Goal: Task Accomplishment & Management: Use online tool/utility

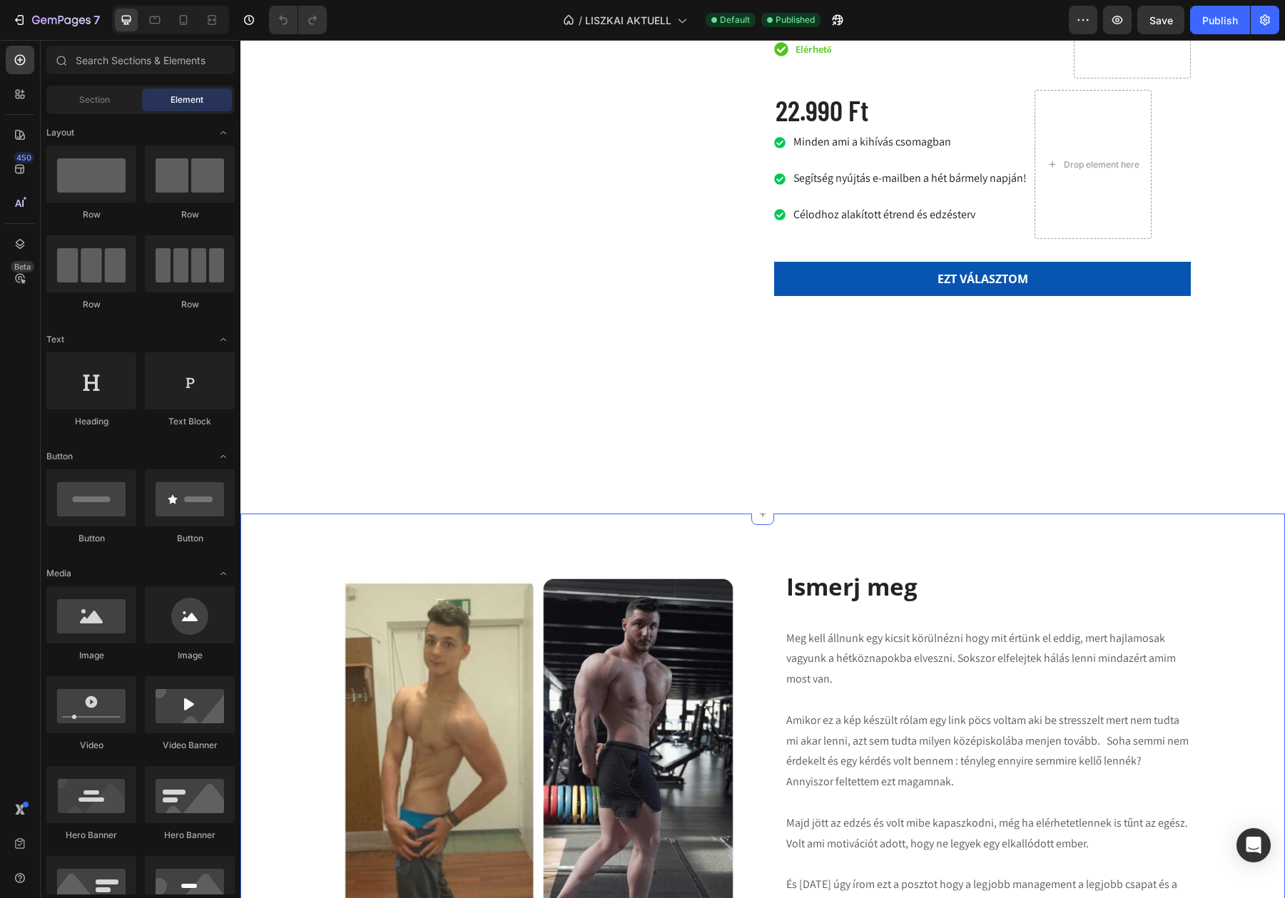
scroll to position [2864, 0]
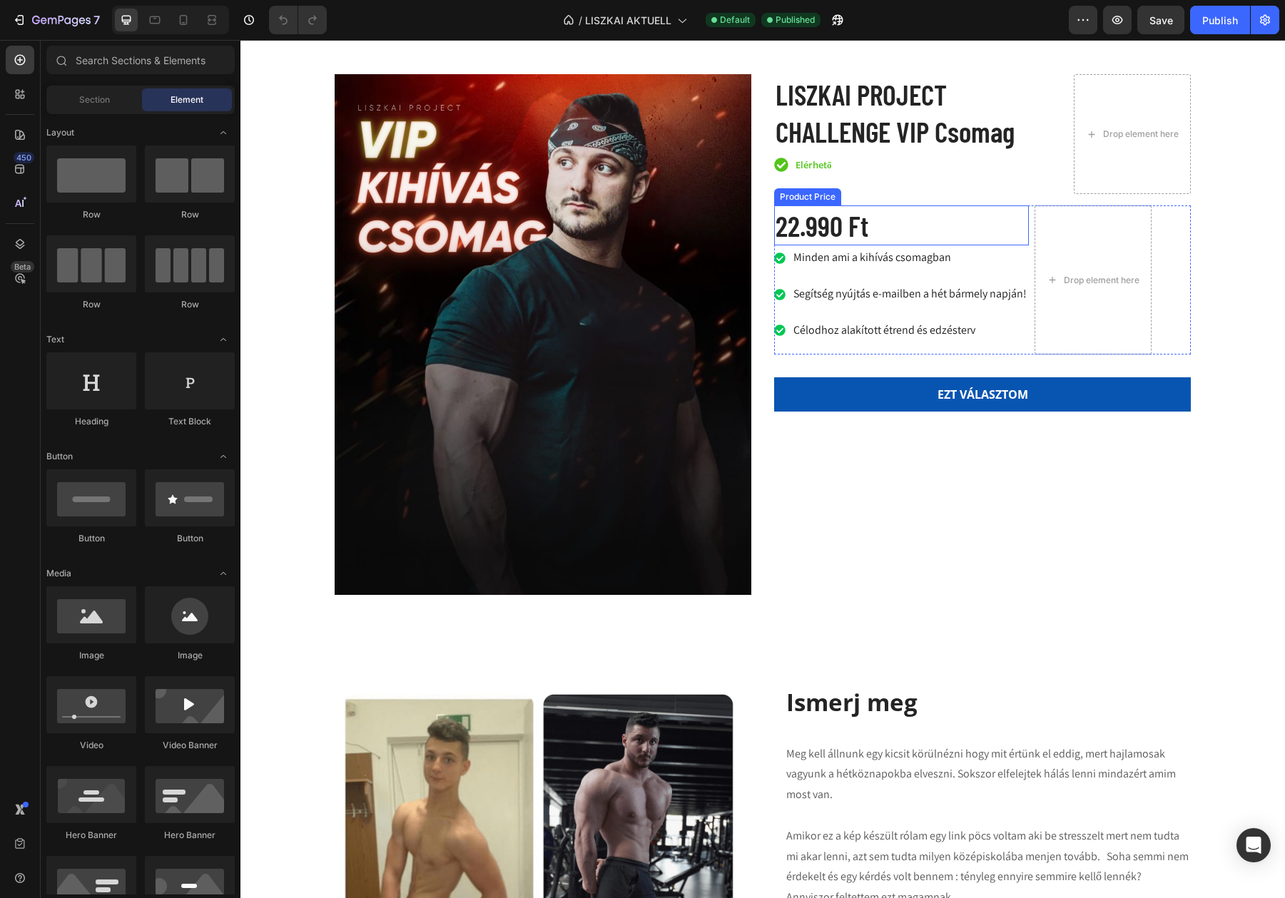
click at [842, 245] on div "22.990 Ft" at bounding box center [901, 225] width 255 height 40
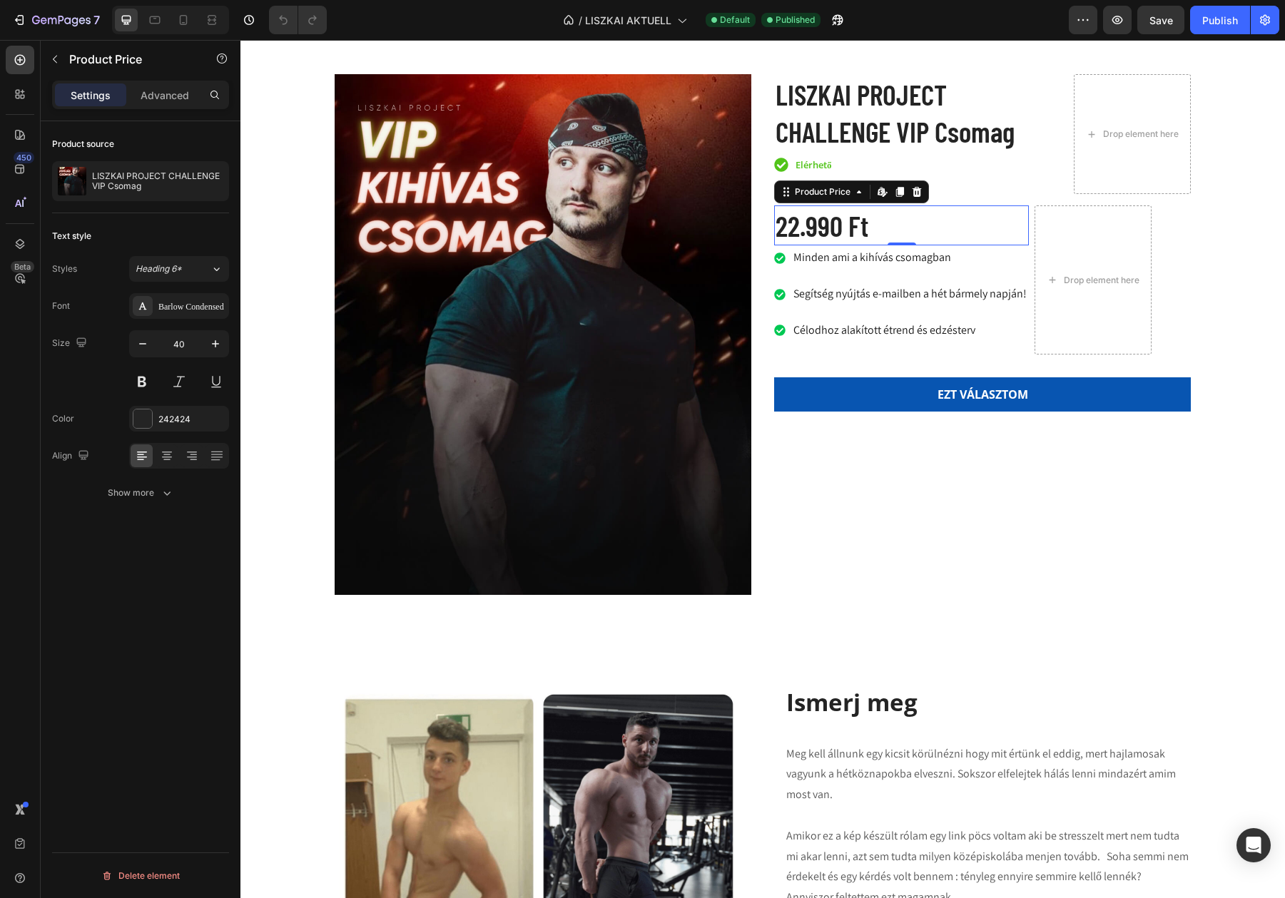
click at [822, 245] on div "22.990 Ft" at bounding box center [901, 225] width 255 height 40
click at [752, 641] on div at bounding box center [762, 629] width 23 height 23
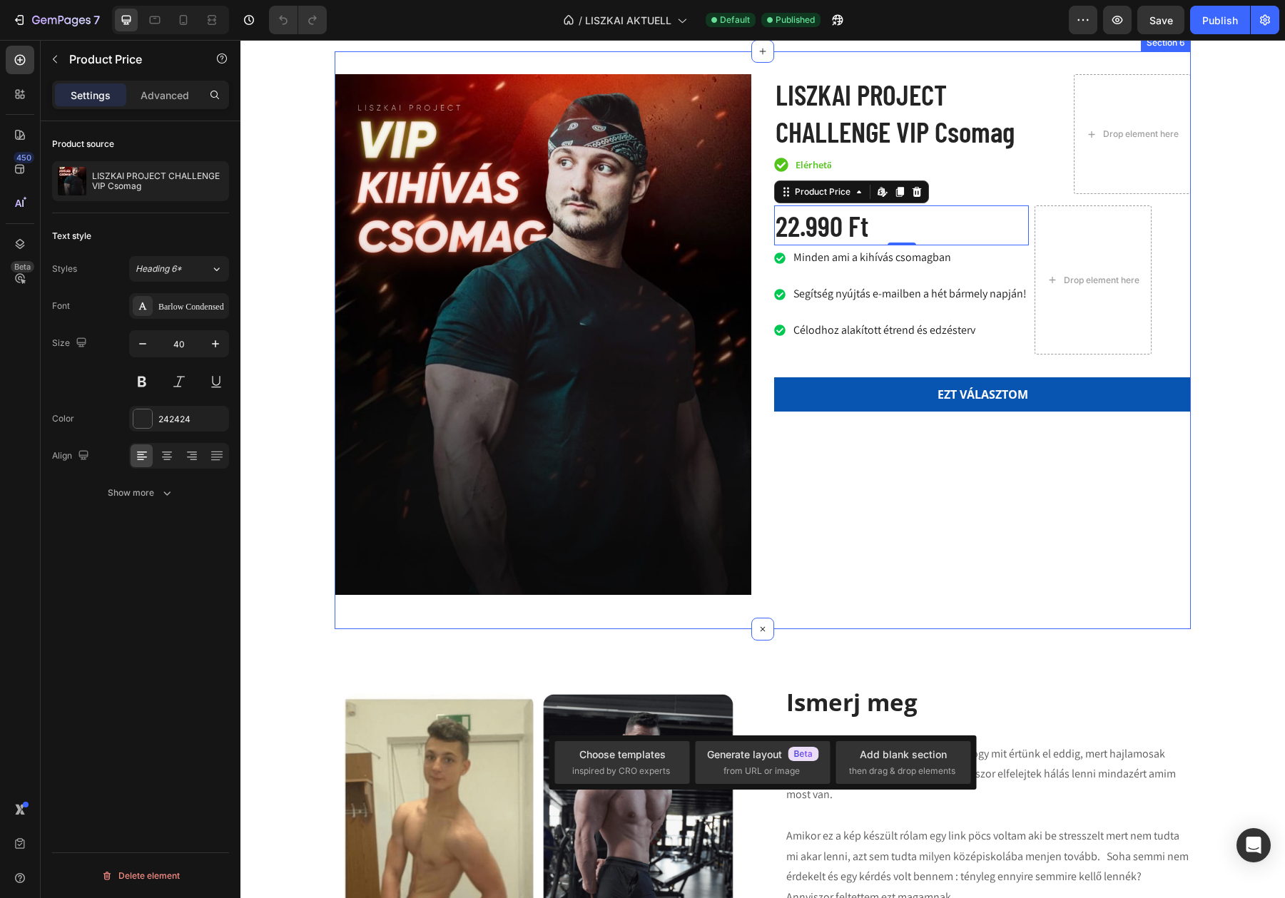
click at [761, 629] on div "Product Images LISZKAI PROJECT CHALLENGE VIP Csomag Product Title Icon Elérhető…" at bounding box center [763, 340] width 856 height 578
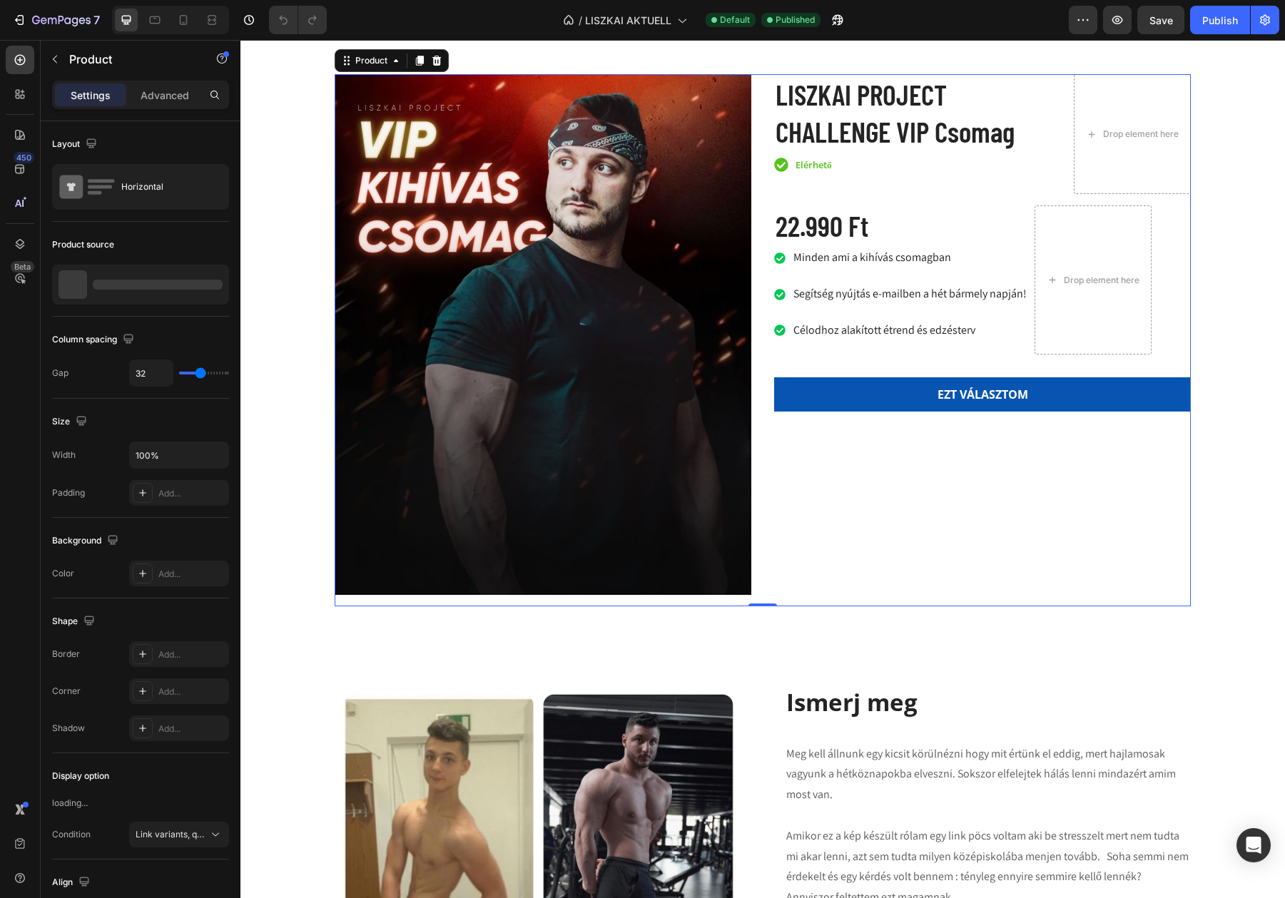
click at [760, 606] on div "Product Images LISZKAI PROJECT CHALLENGE VIP Csomag Product Title Icon Elérhető…" at bounding box center [763, 340] width 856 height 532
click at [762, 635] on icon at bounding box center [762, 628] width 11 height 11
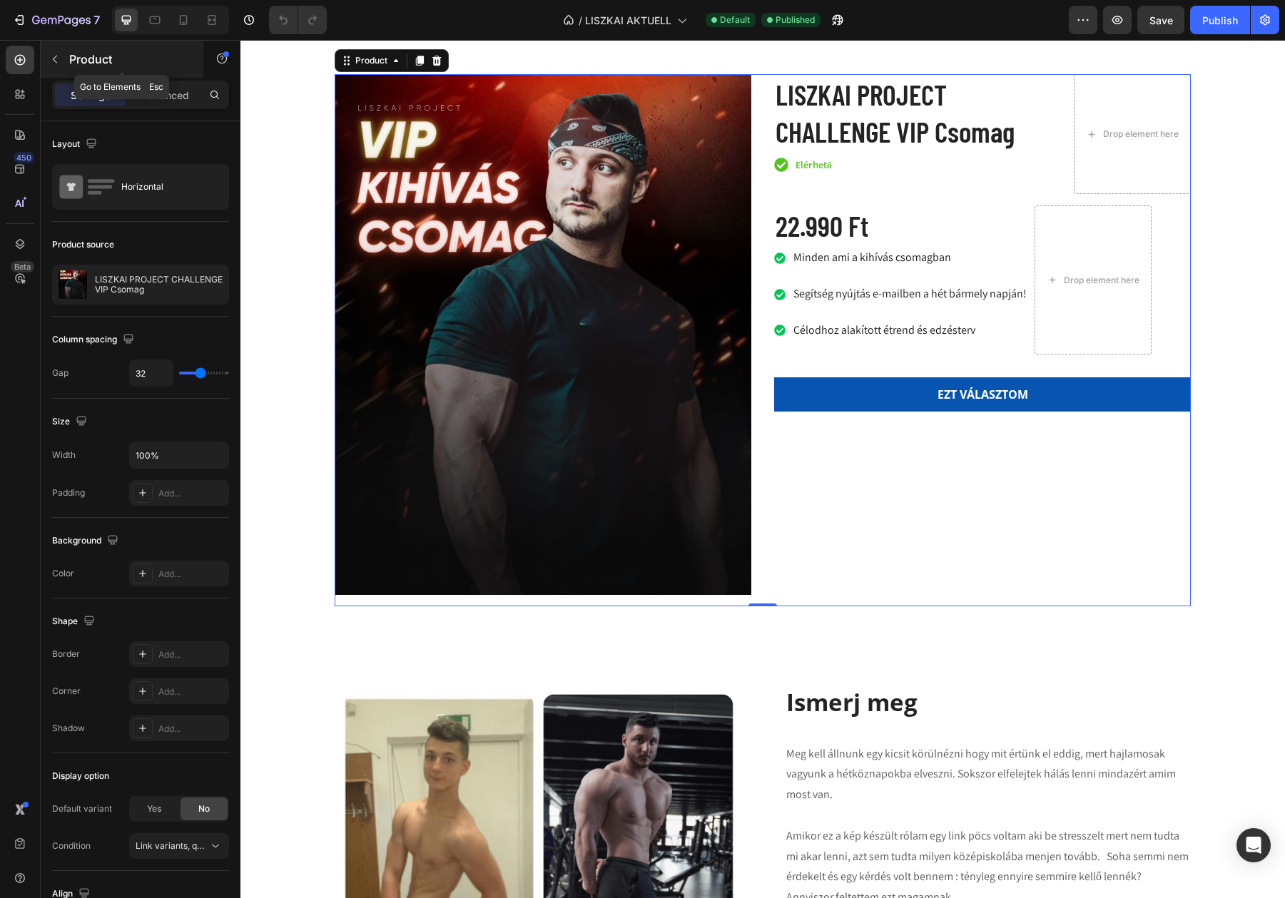
click at [53, 53] on icon "button" at bounding box center [54, 58] width 11 height 11
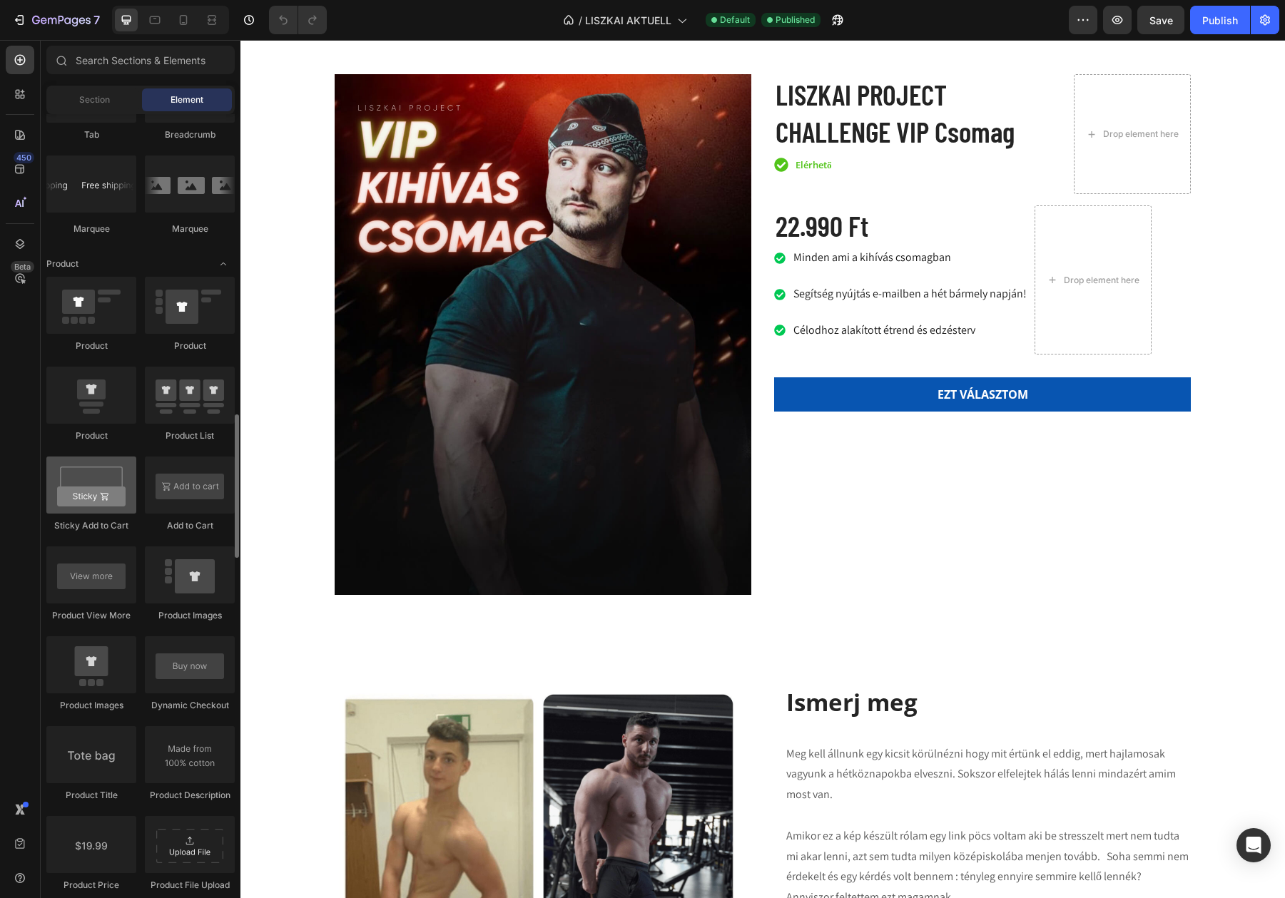
scroll to position [1675, 0]
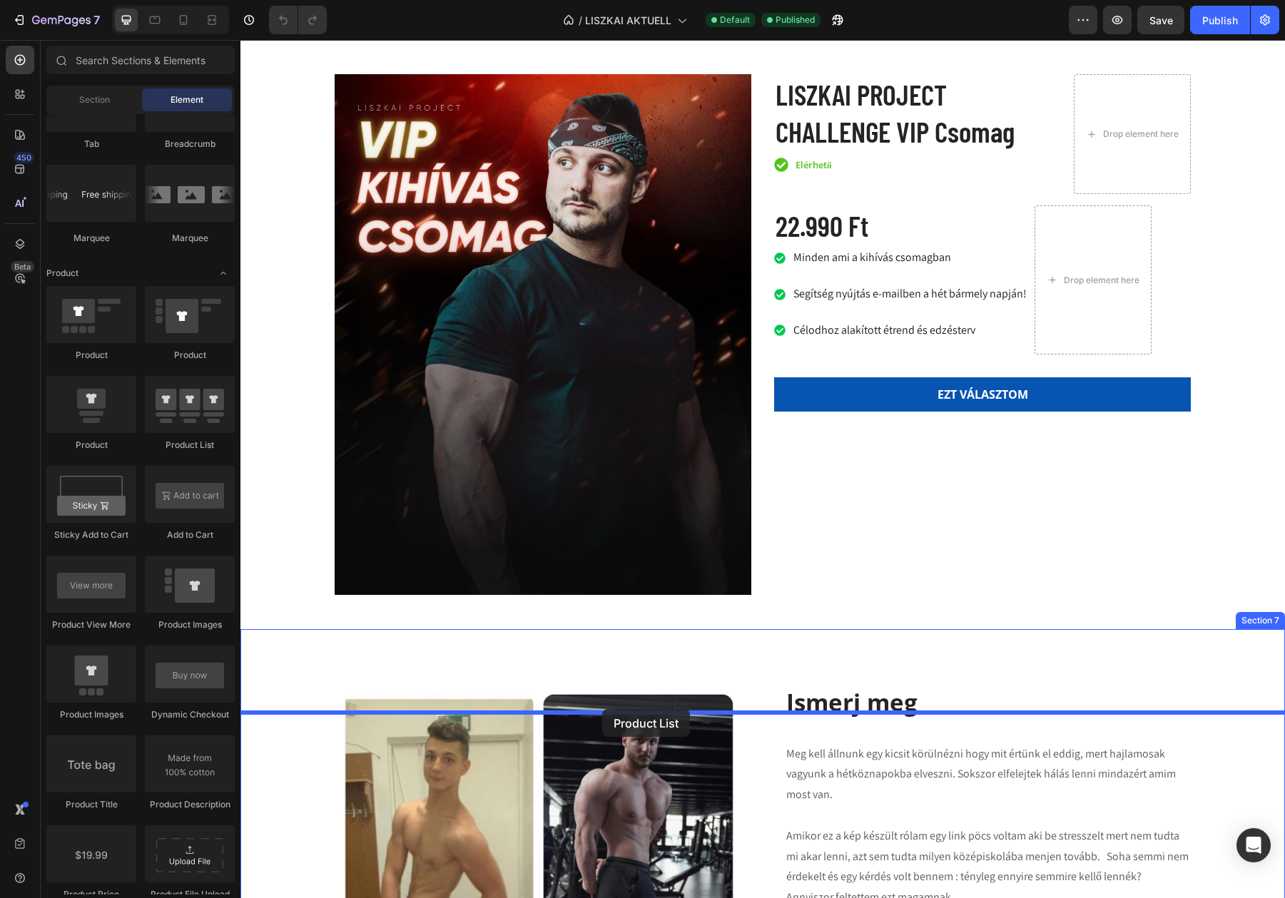
drag, startPoint x: 408, startPoint y: 451, endPoint x: 602, endPoint y: 709, distance: 322.4
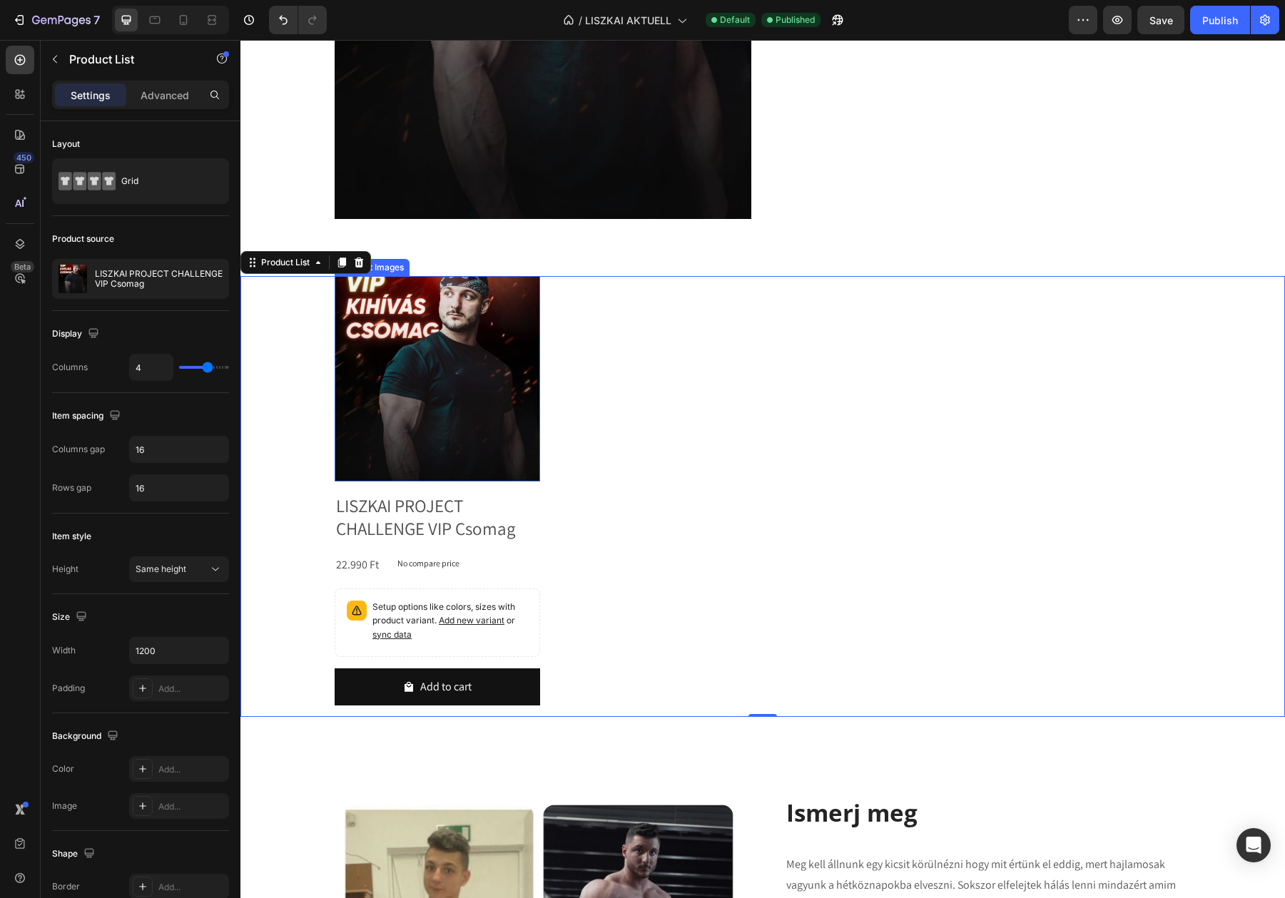
scroll to position [3390, 0]
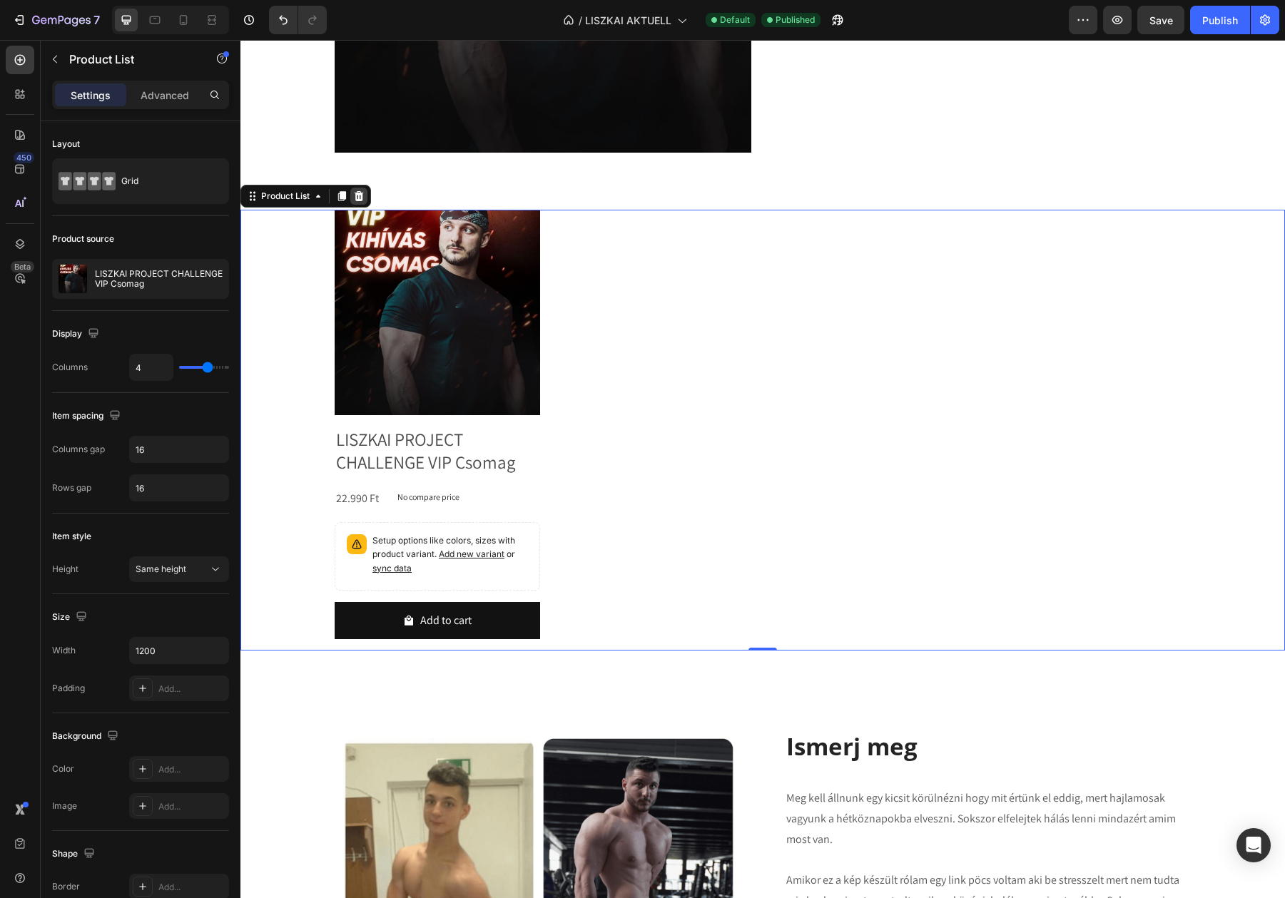
click at [359, 191] on icon at bounding box center [358, 195] width 11 height 11
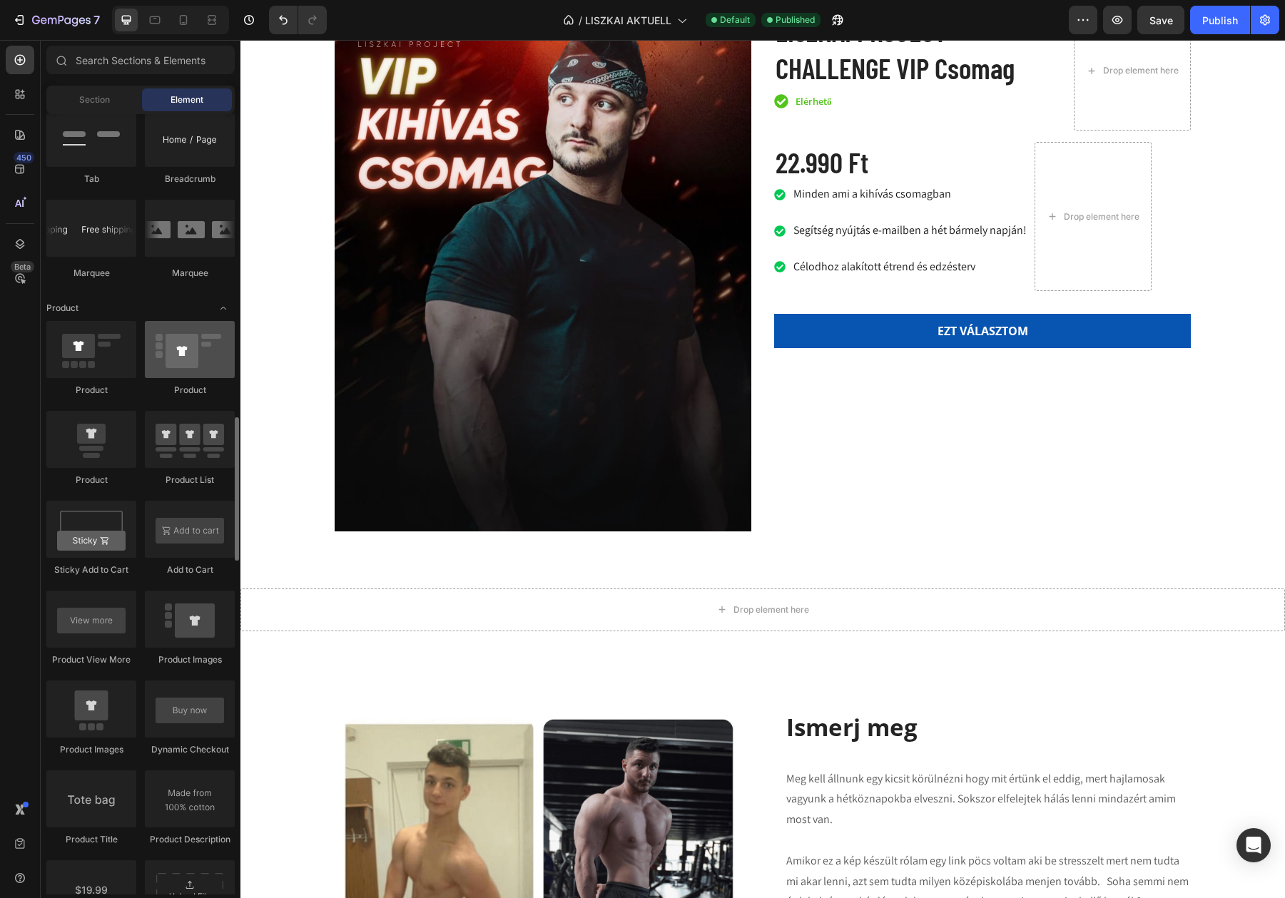
scroll to position [1609, 0]
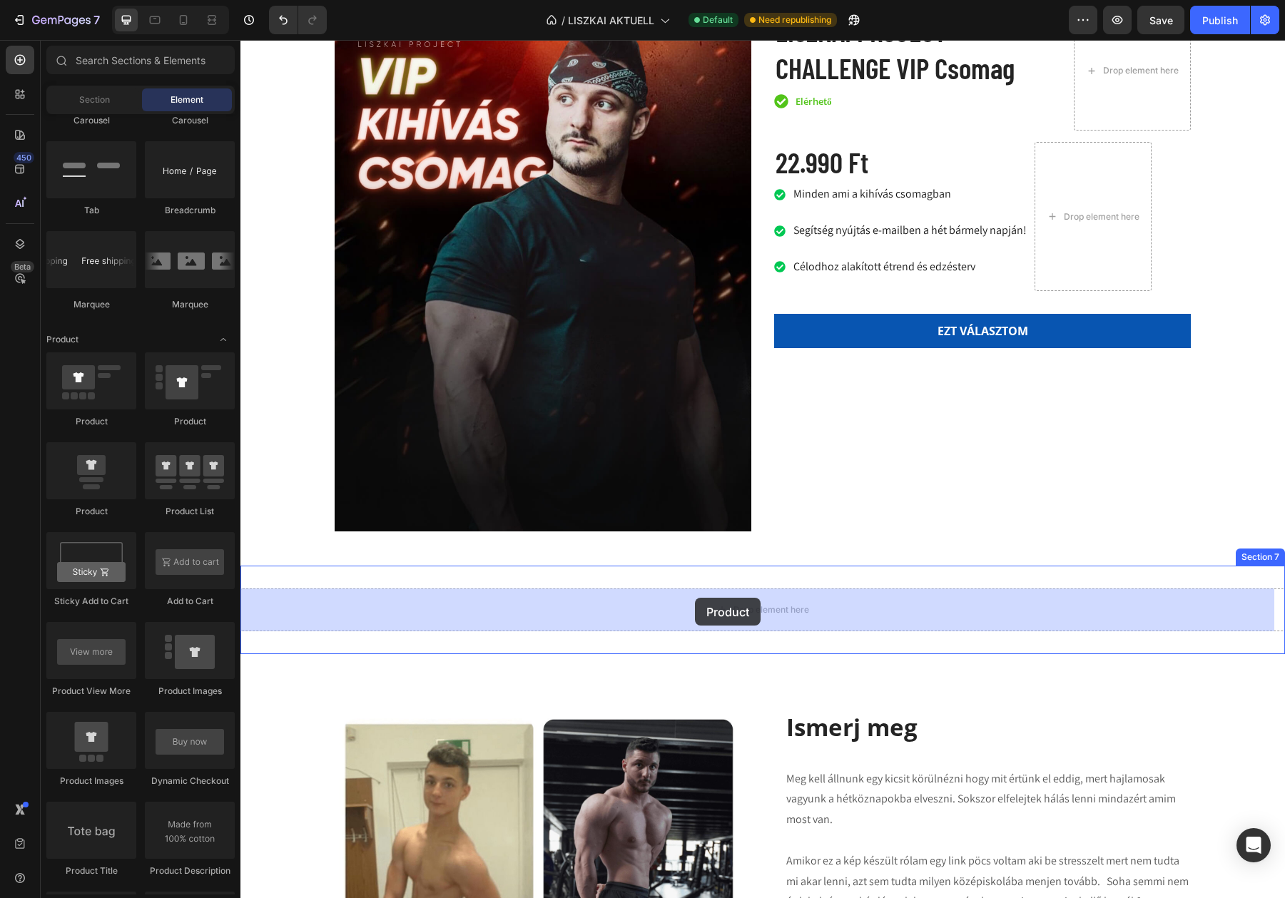
drag, startPoint x: 336, startPoint y: 422, endPoint x: 695, endPoint y: 598, distance: 399.4
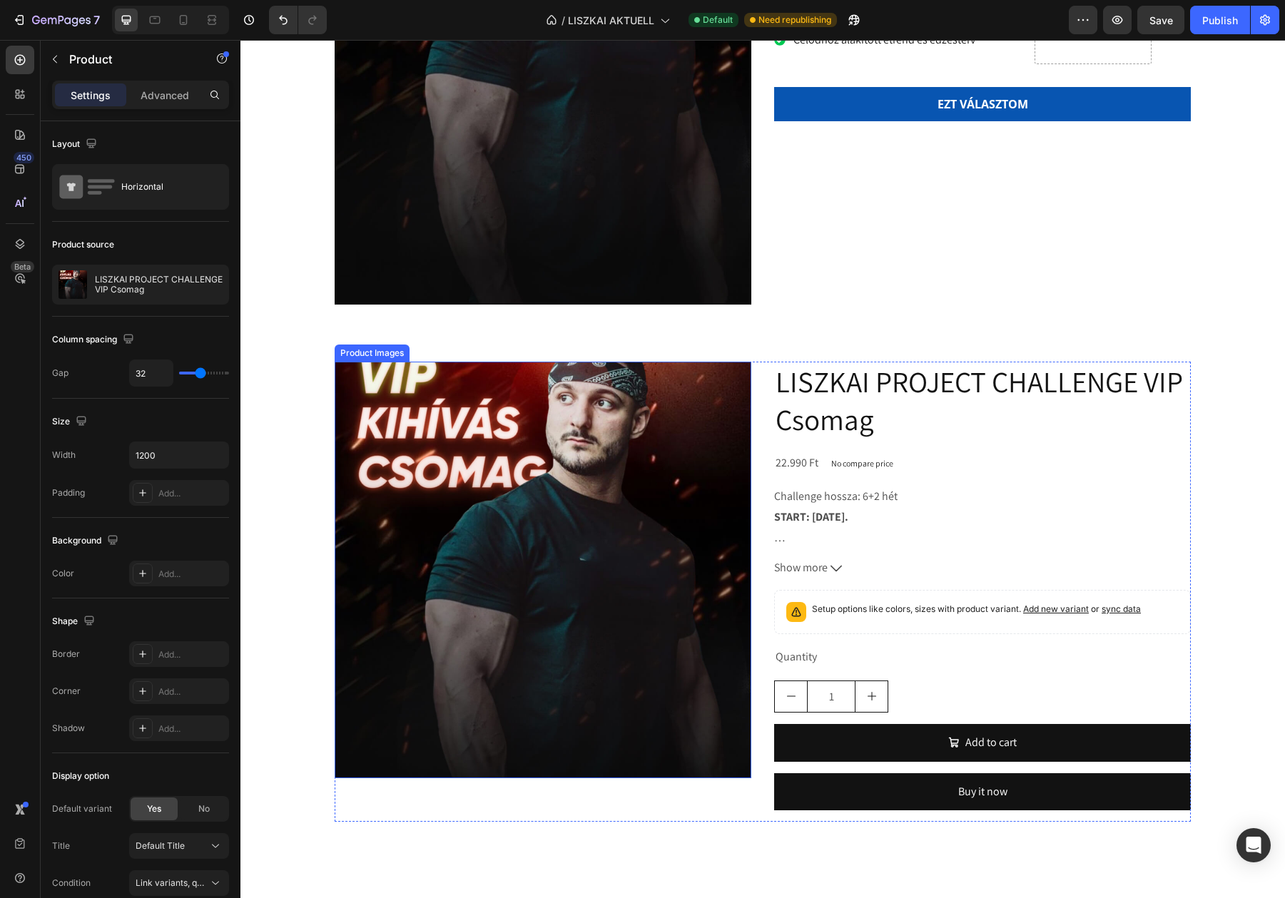
scroll to position [3305, 0]
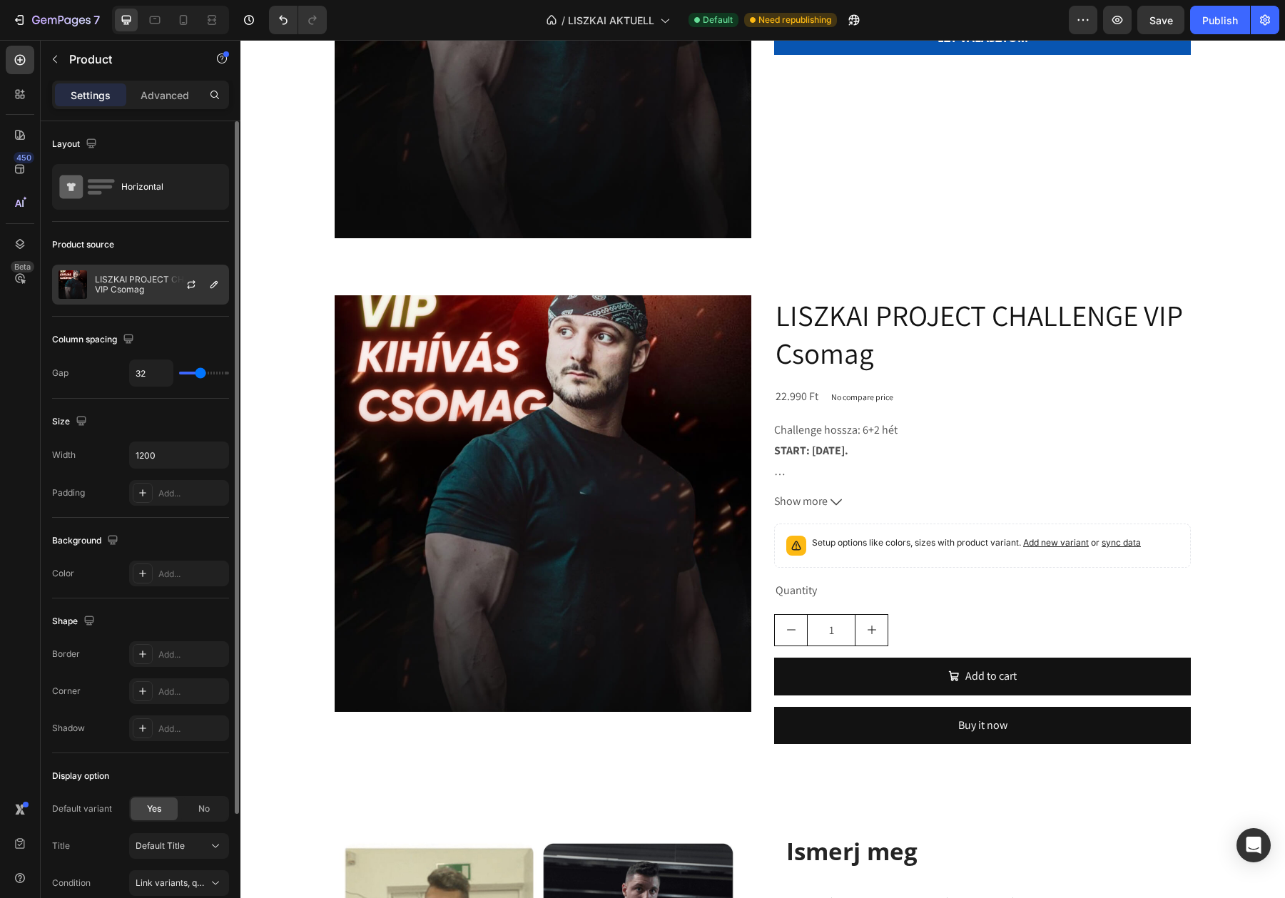
click at [177, 285] on div at bounding box center [196, 284] width 63 height 39
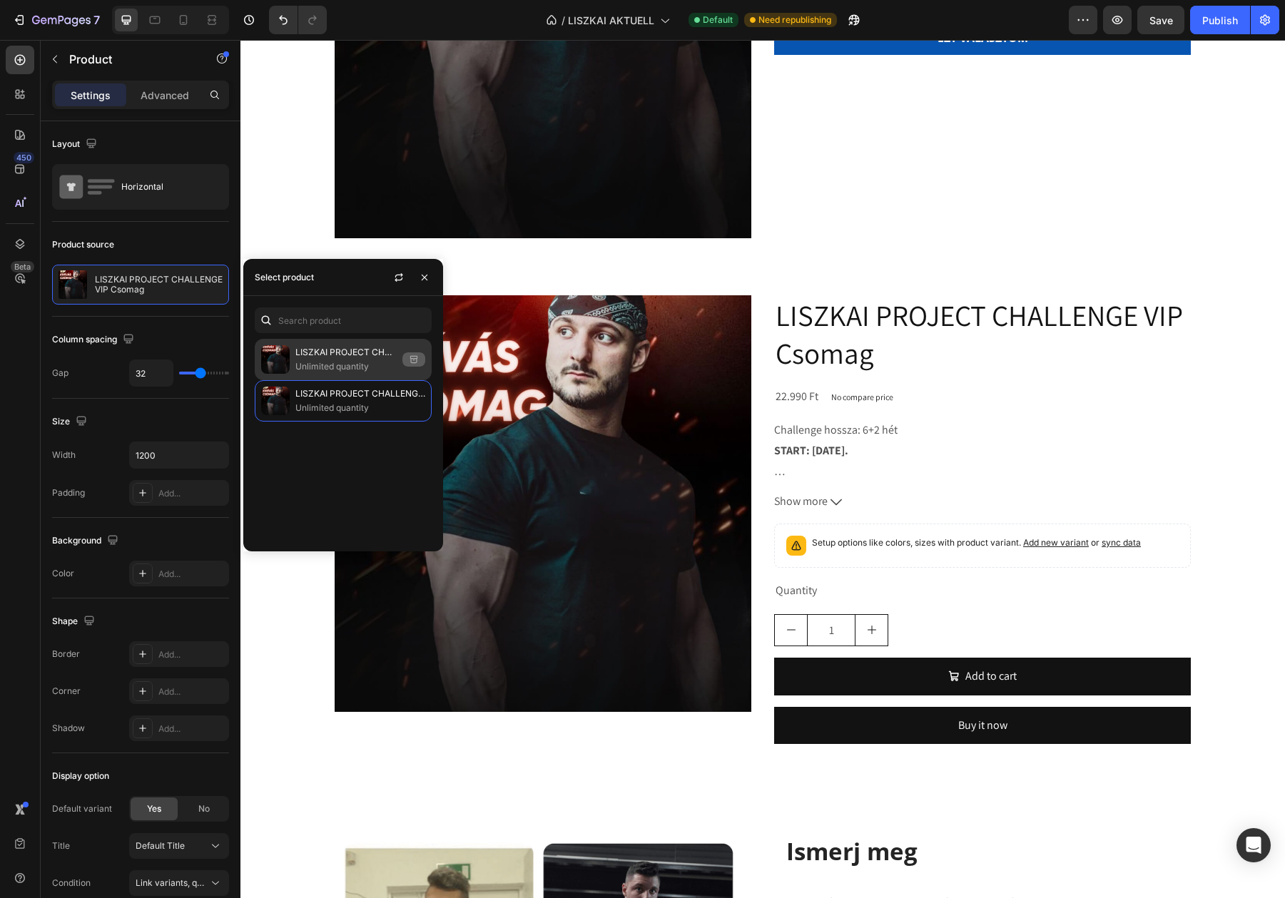
click at [290, 355] on div "LISZKAI PROJECT CHALLENGE Csomag Unlimited quantity" at bounding box center [343, 359] width 177 height 41
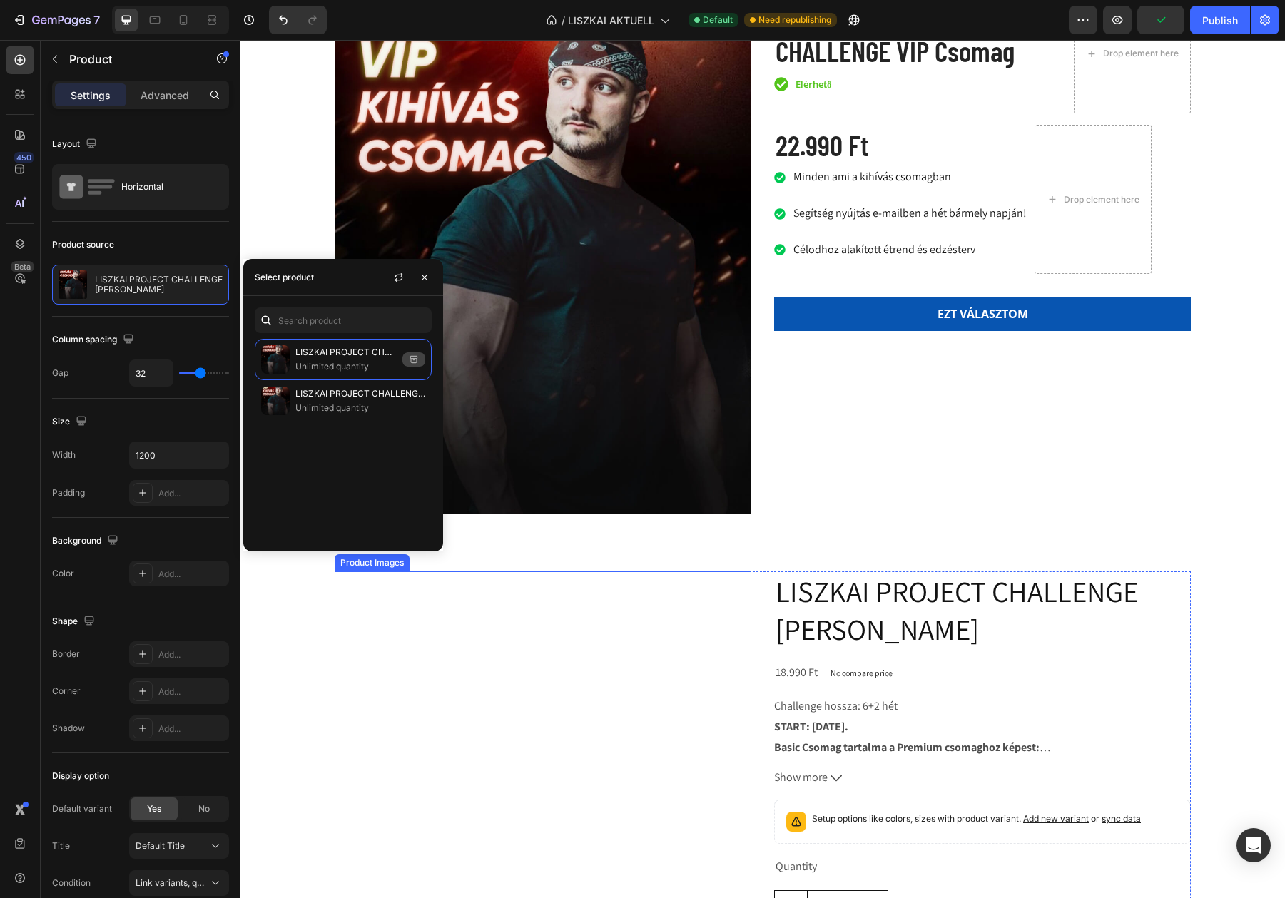
scroll to position [2737, 0]
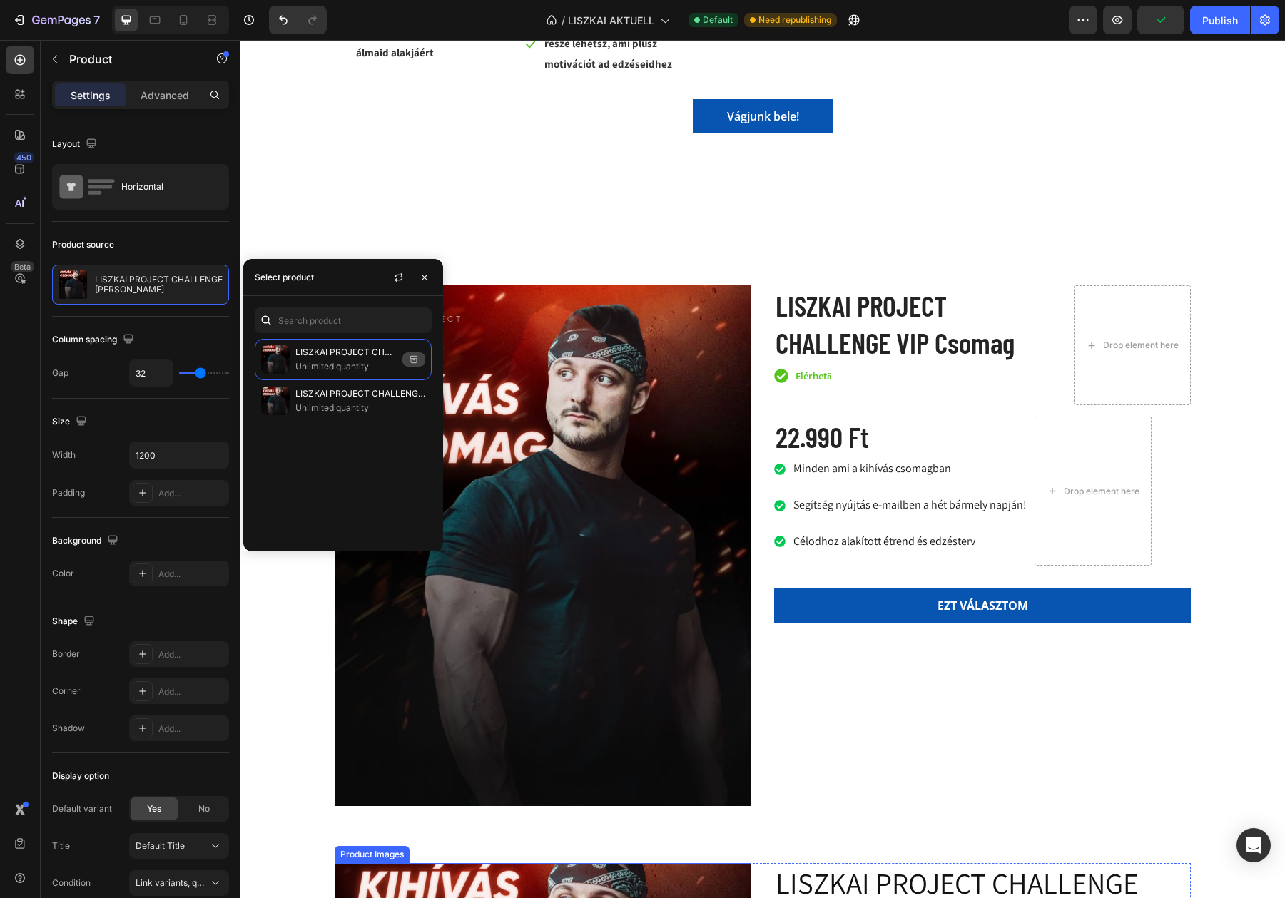
click at [613, 476] on img at bounding box center [543, 545] width 417 height 521
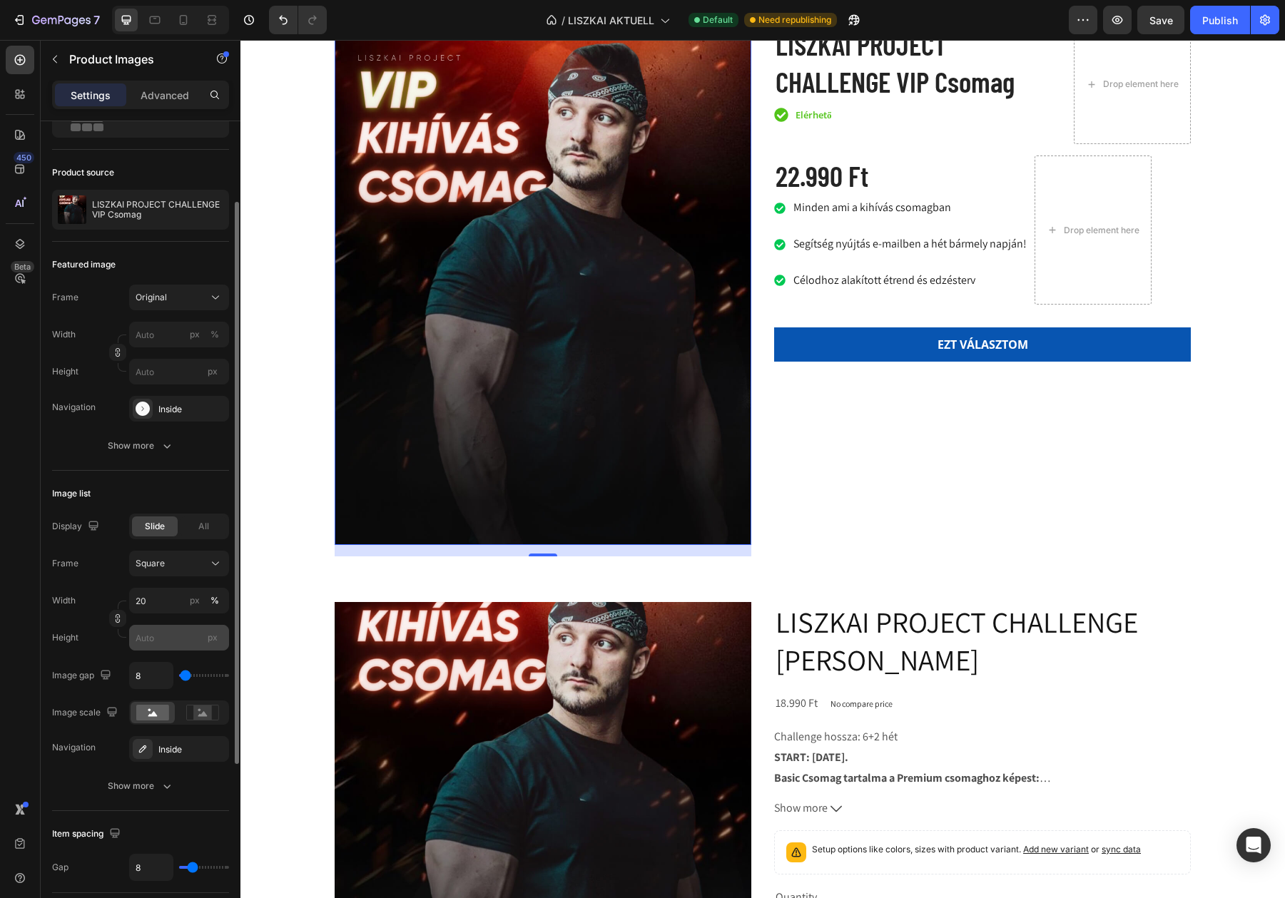
scroll to position [91, 0]
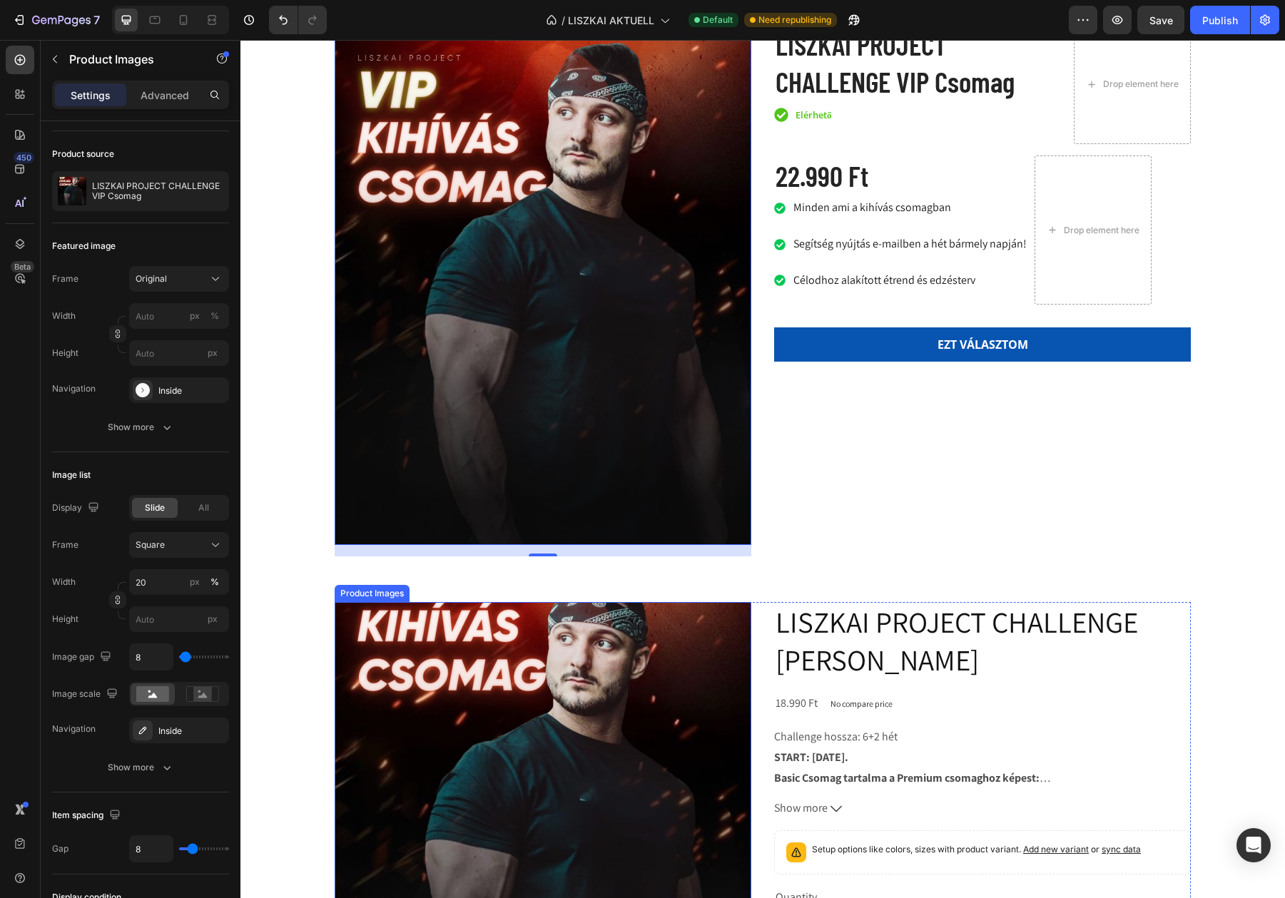
click at [504, 749] on img at bounding box center [543, 810] width 417 height 417
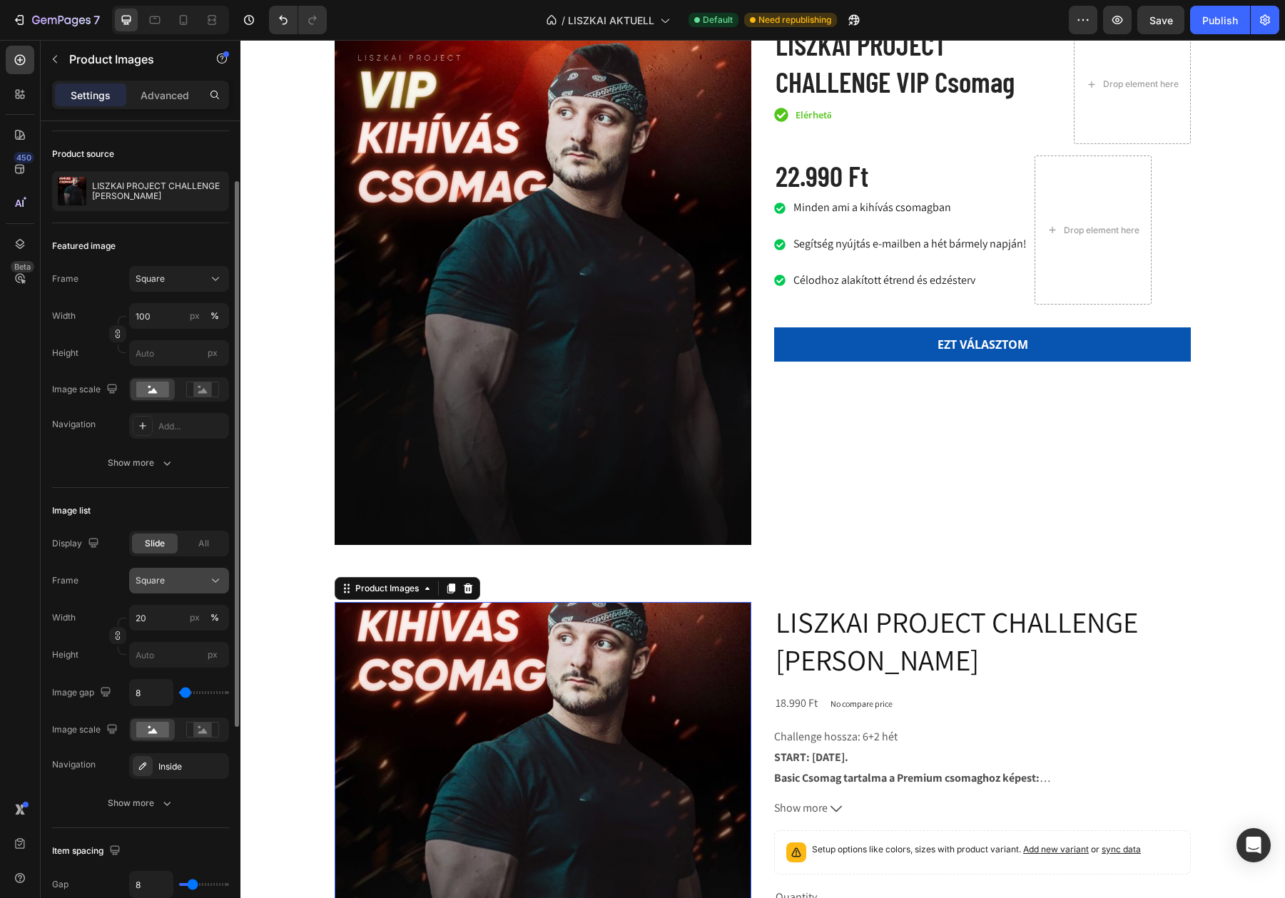
click at [168, 592] on button "Square" at bounding box center [179, 581] width 100 height 26
click at [169, 586] on div "Square" at bounding box center [171, 580] width 70 height 13
click at [200, 392] on icon at bounding box center [202, 390] width 9 height 5
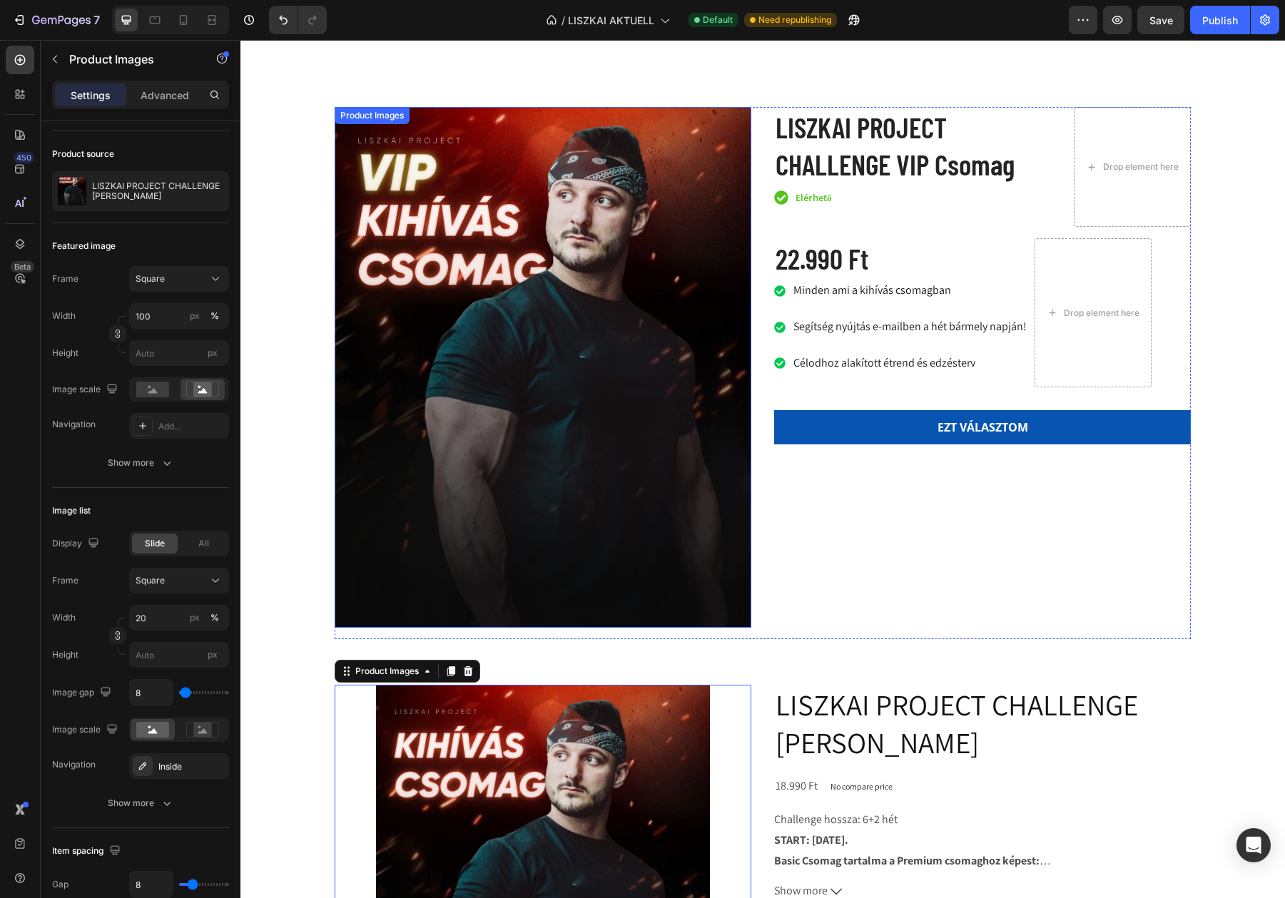
scroll to position [2849, 0]
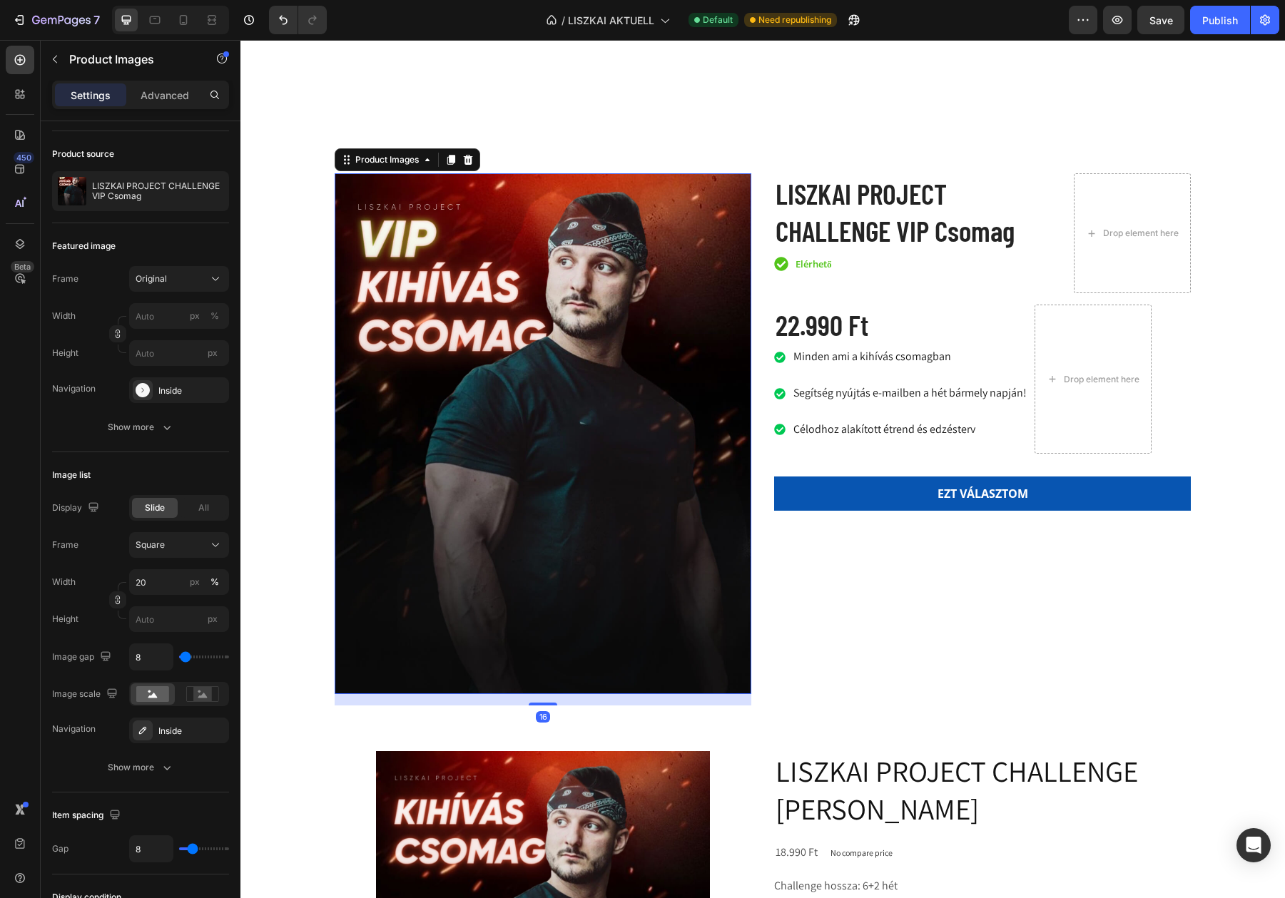
click at [573, 325] on img at bounding box center [543, 433] width 417 height 521
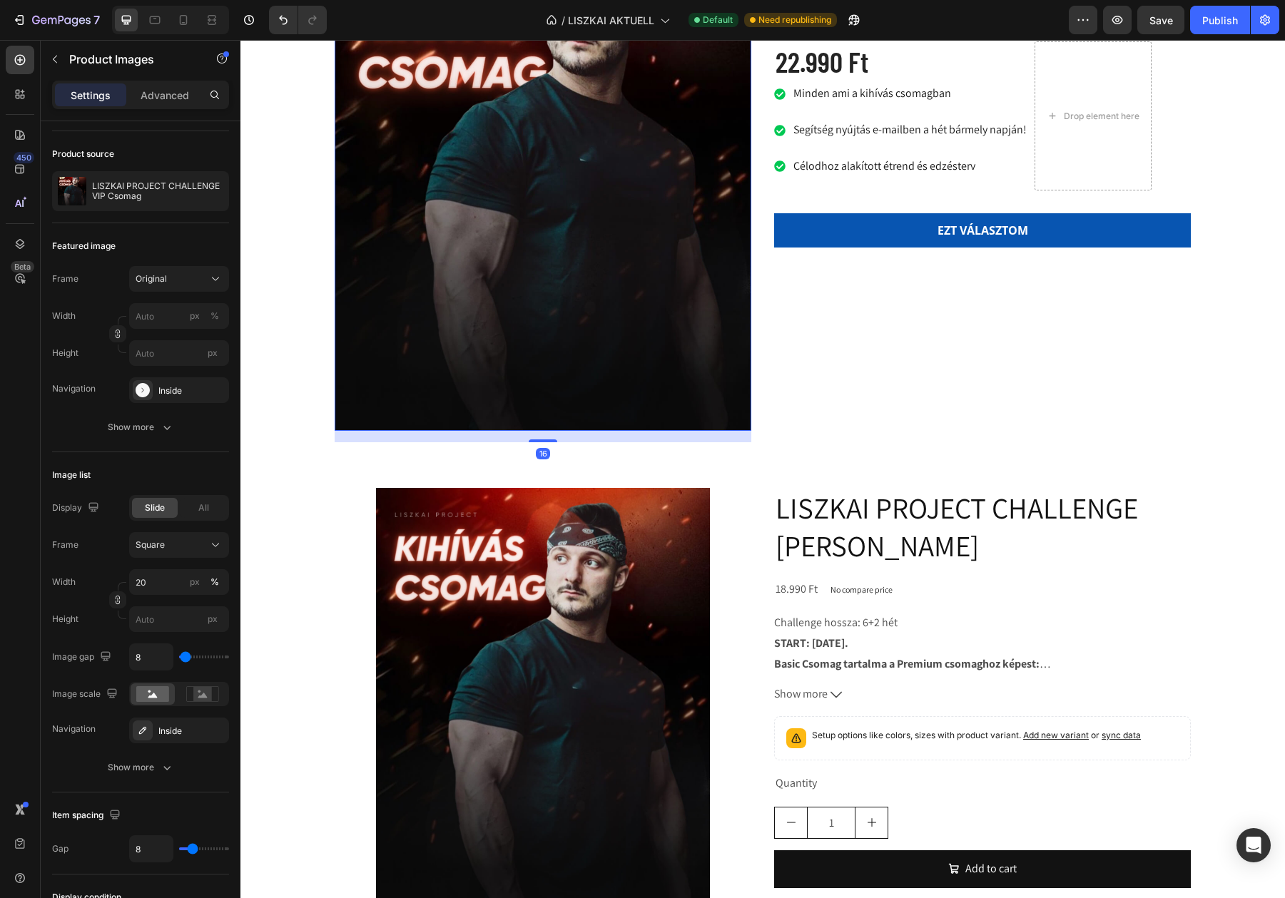
scroll to position [3103, 0]
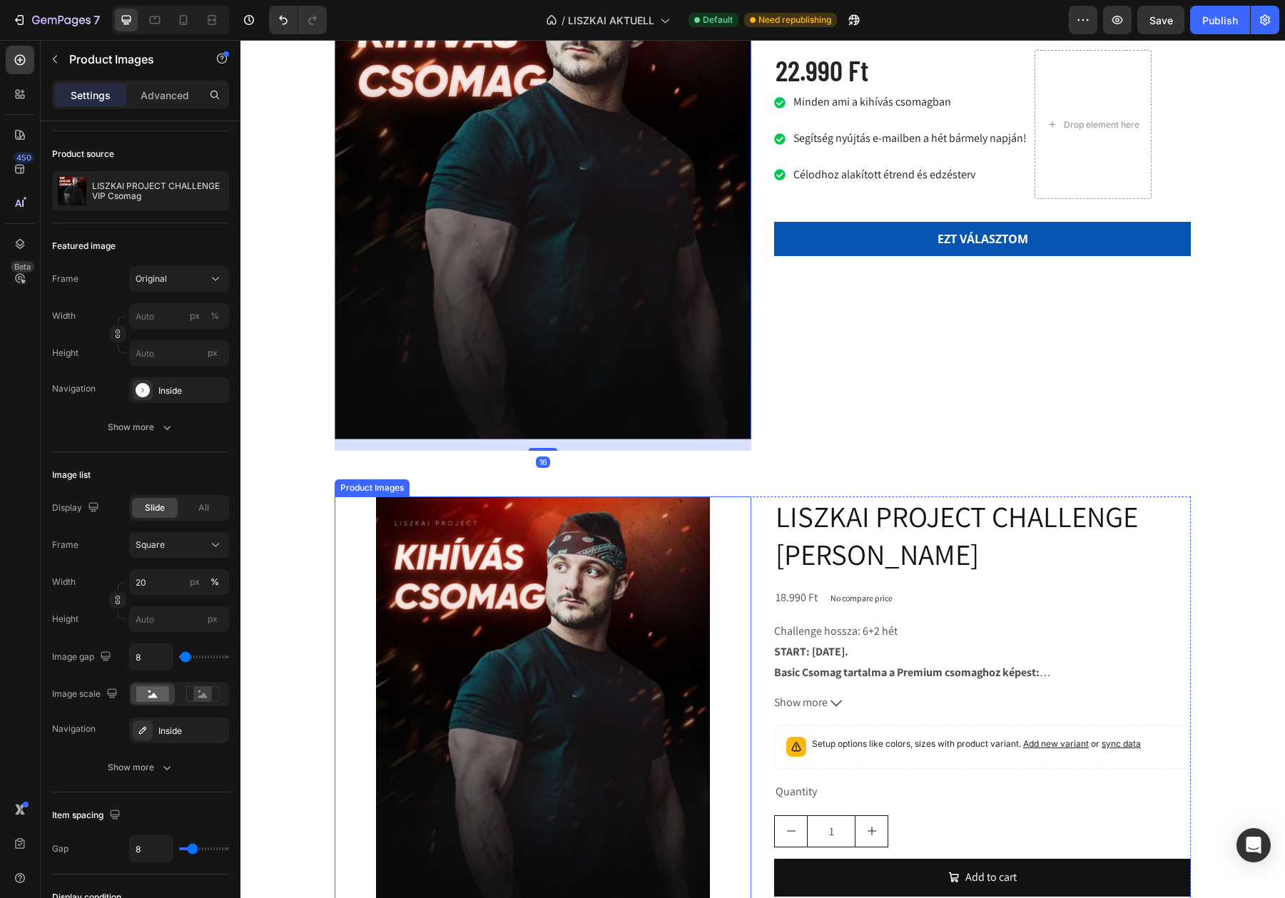
click at [553, 641] on img at bounding box center [543, 704] width 417 height 417
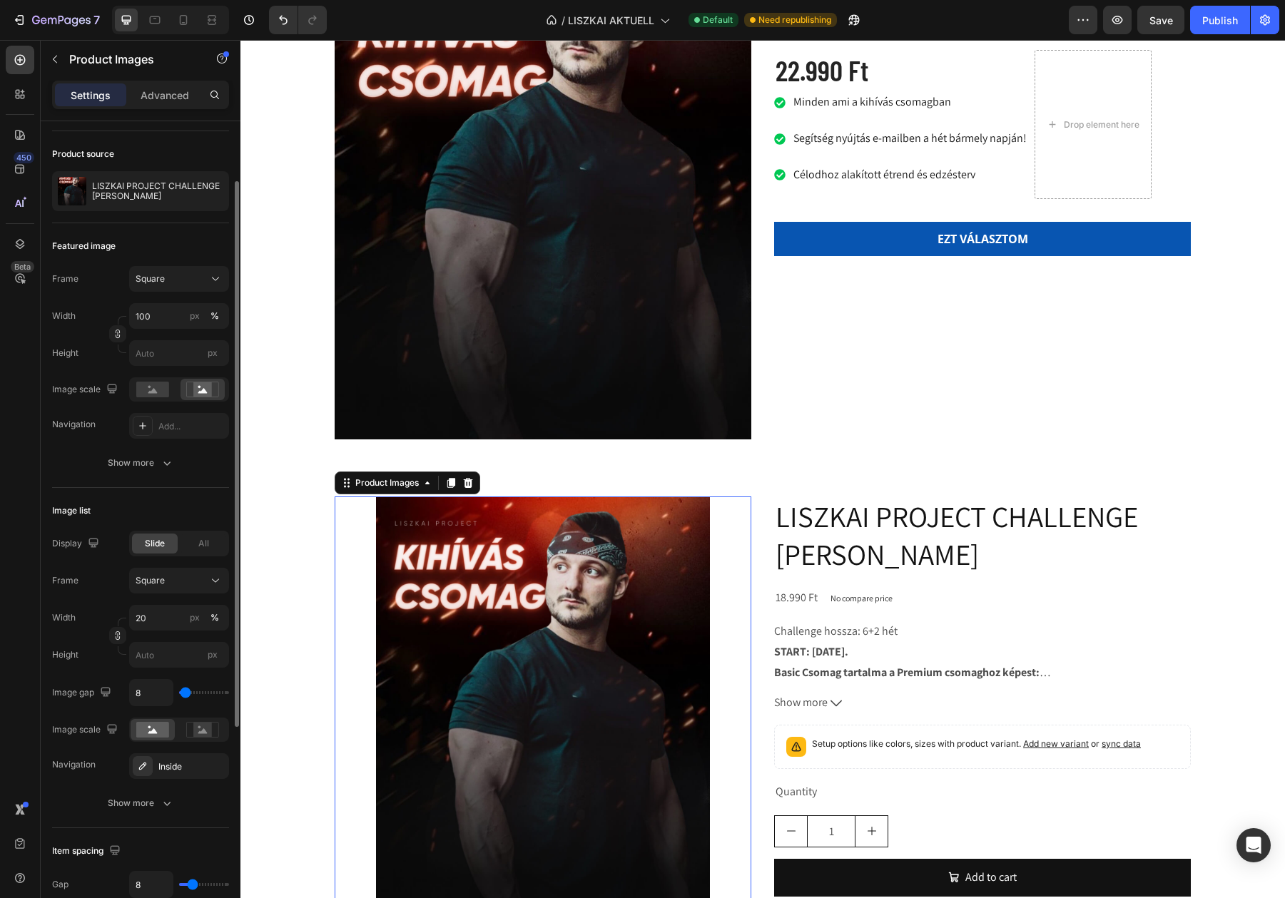
click at [187, 439] on div "Frame Square Width 100 px % Height px Image scale Navigation Add... Show more" at bounding box center [140, 371] width 177 height 210
click at [184, 432] on div "Add..." at bounding box center [179, 426] width 100 height 26
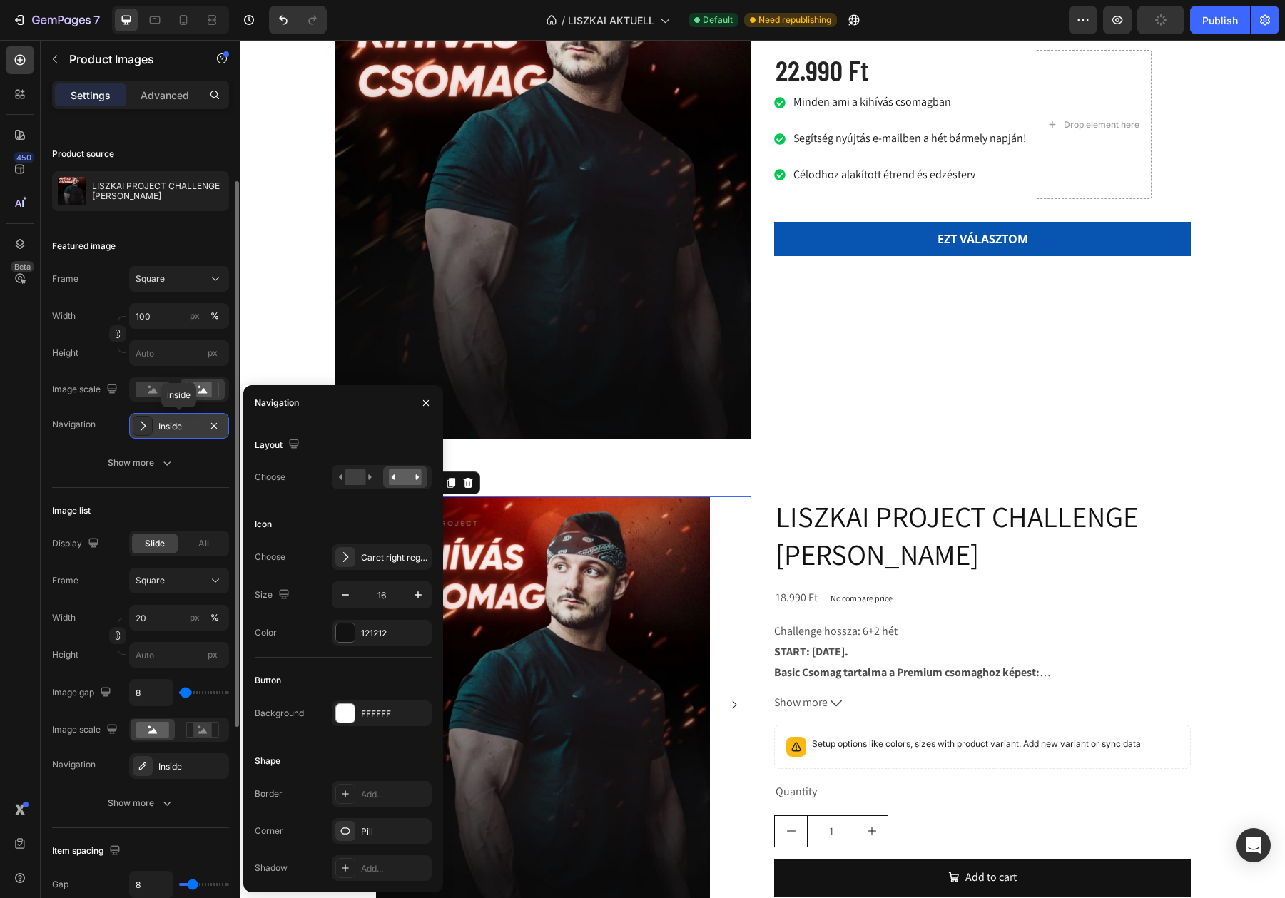
click at [178, 432] on div "Inside" at bounding box center [178, 426] width 41 height 13
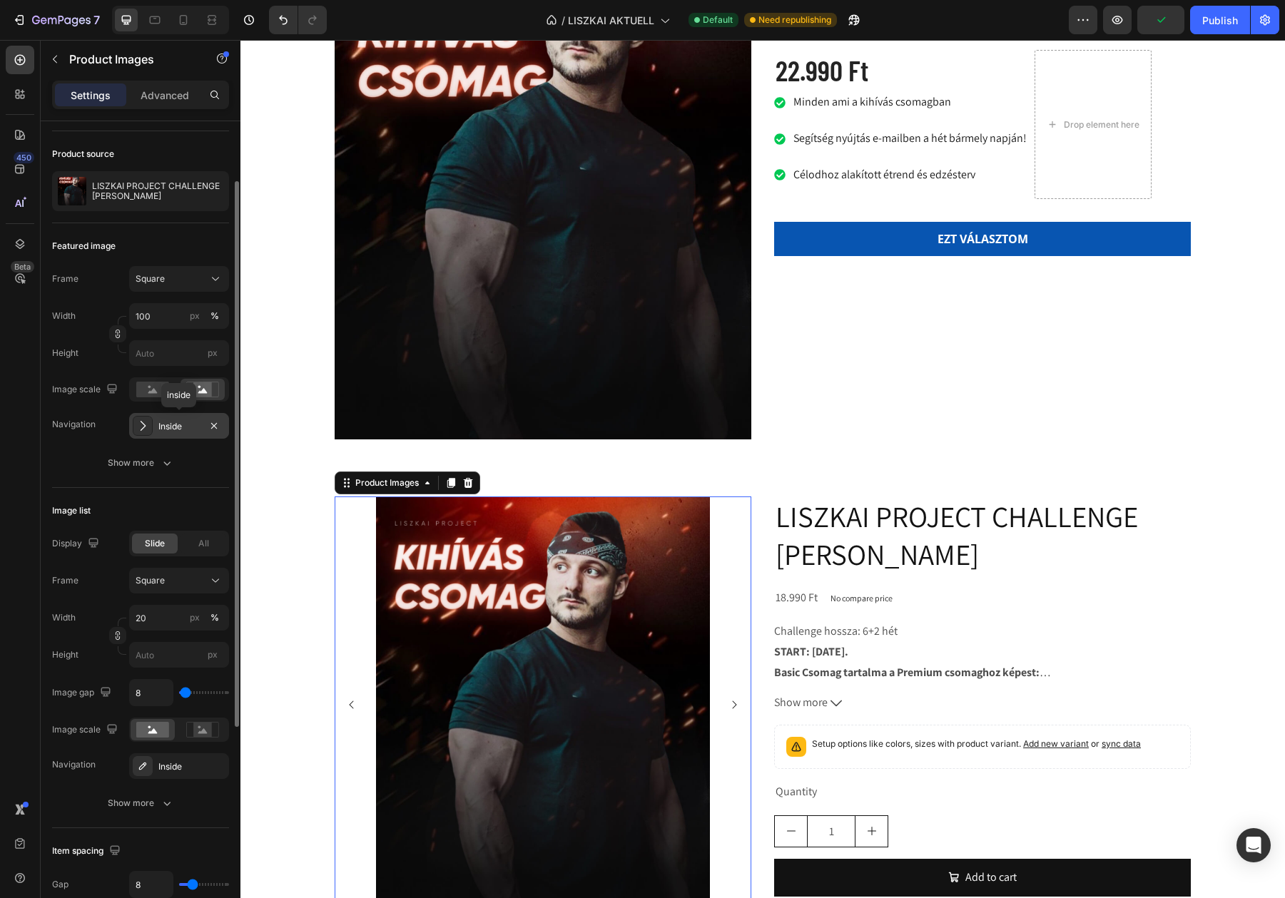
click at [148, 429] on icon at bounding box center [143, 426] width 14 height 14
click at [522, 521] on img at bounding box center [543, 704] width 417 height 417
click at [213, 421] on icon "button" at bounding box center [213, 425] width 11 height 11
click at [488, 315] on img at bounding box center [543, 179] width 417 height 521
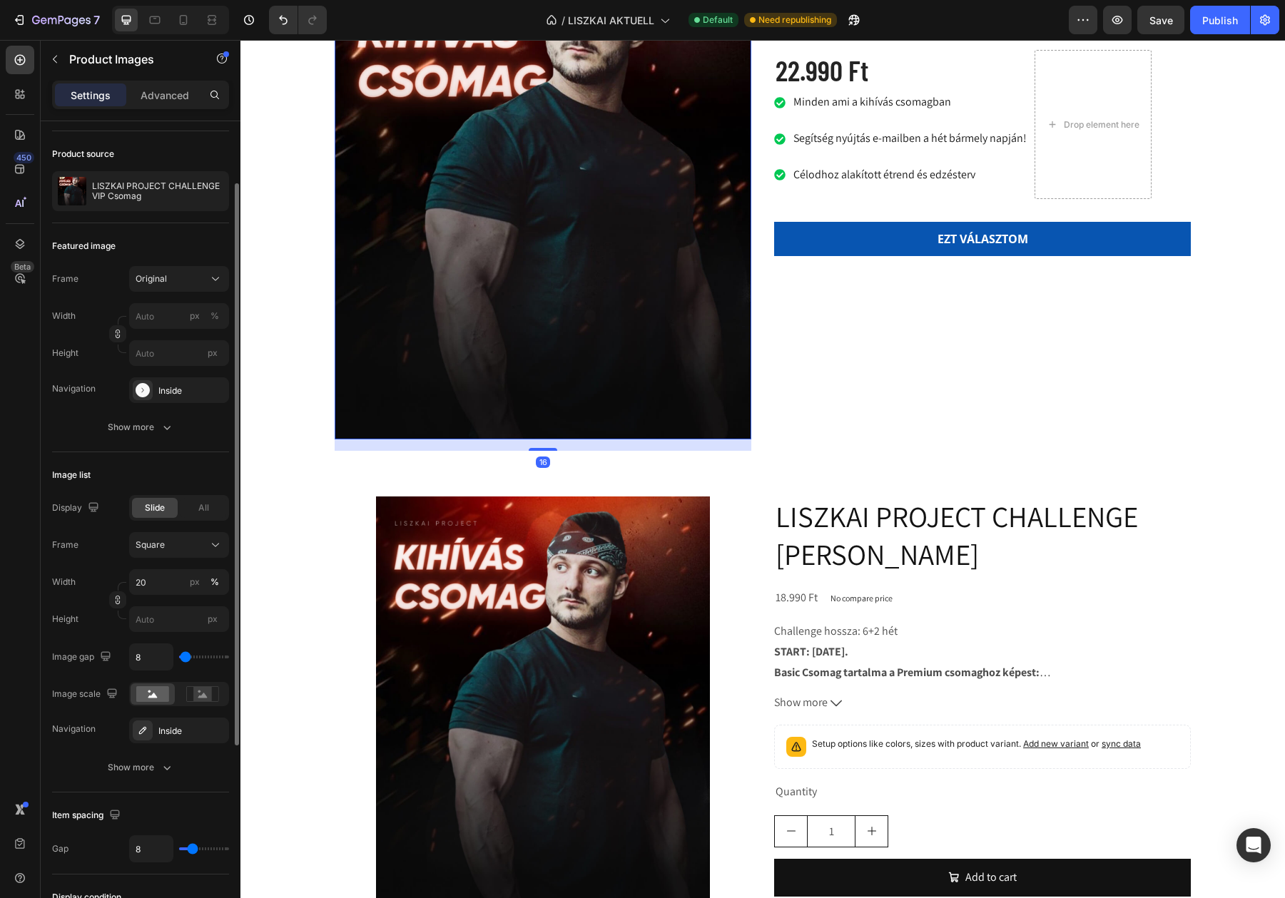
scroll to position [2894, 0]
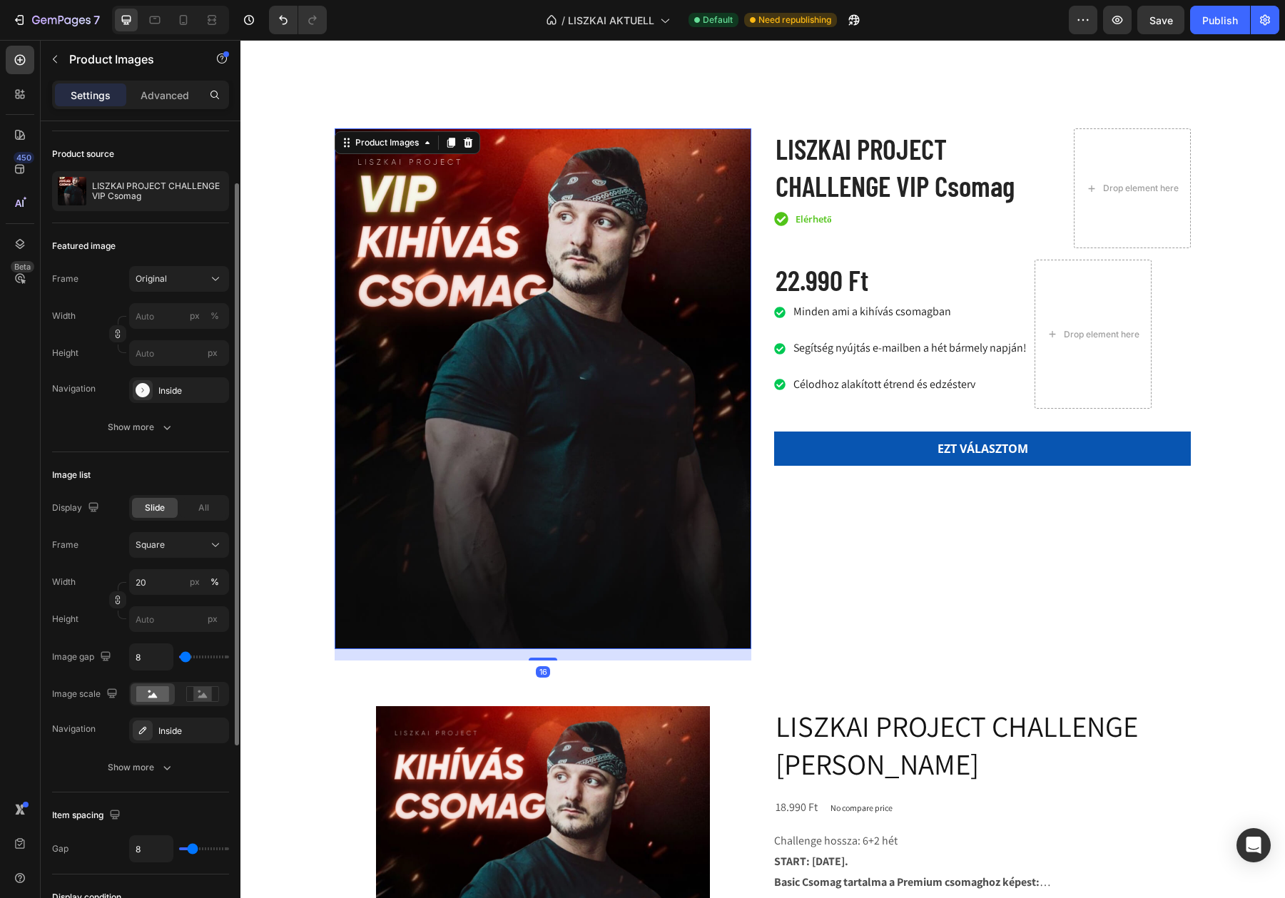
click at [484, 434] on img at bounding box center [543, 388] width 417 height 521
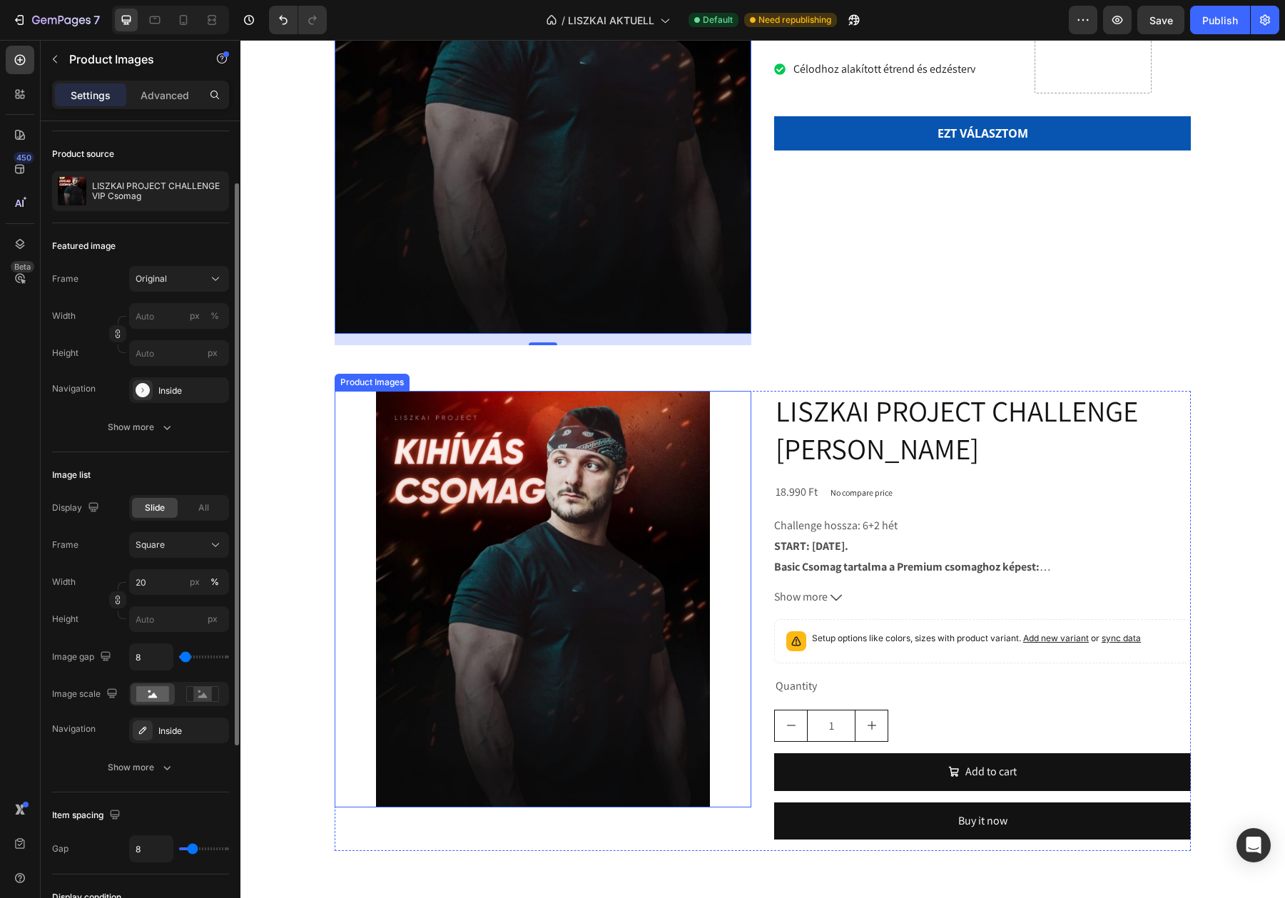
click at [511, 543] on img at bounding box center [543, 599] width 417 height 417
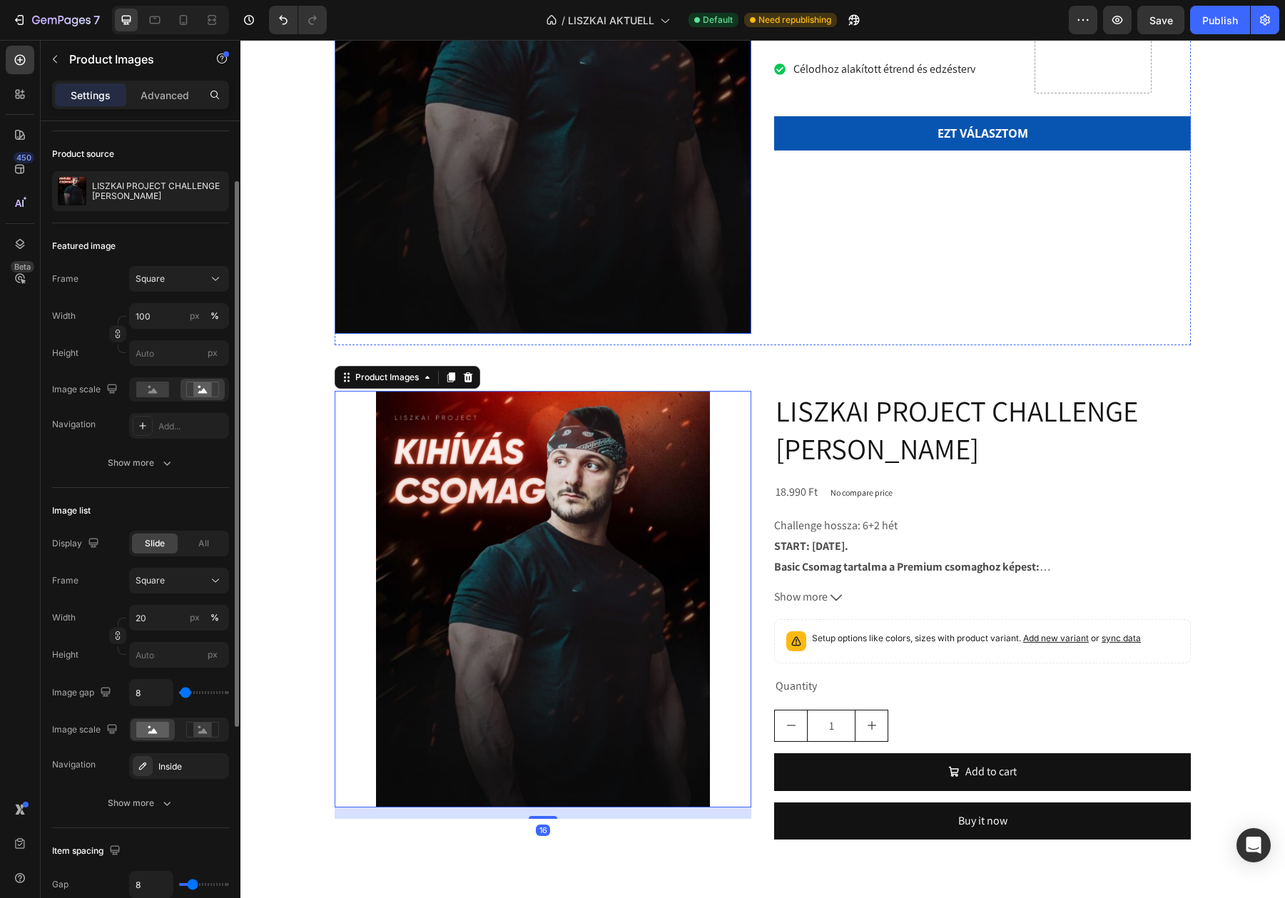
click at [504, 228] on img at bounding box center [543, 73] width 417 height 521
click at [509, 528] on img at bounding box center [543, 599] width 417 height 417
click at [510, 284] on img at bounding box center [543, 73] width 417 height 521
click at [500, 541] on img at bounding box center [543, 599] width 417 height 417
click at [514, 175] on img at bounding box center [543, 73] width 417 height 521
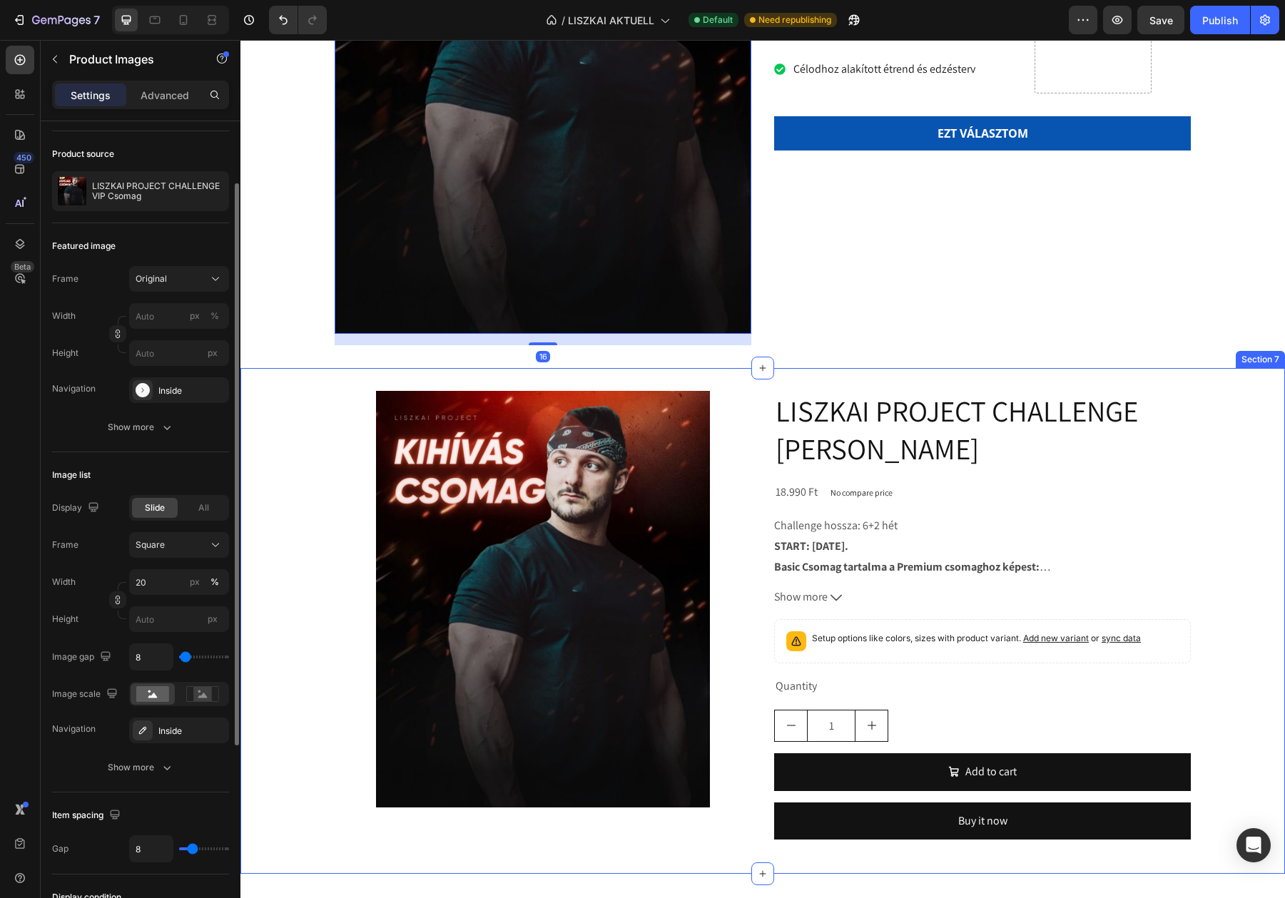
click at [501, 411] on img at bounding box center [543, 599] width 417 height 417
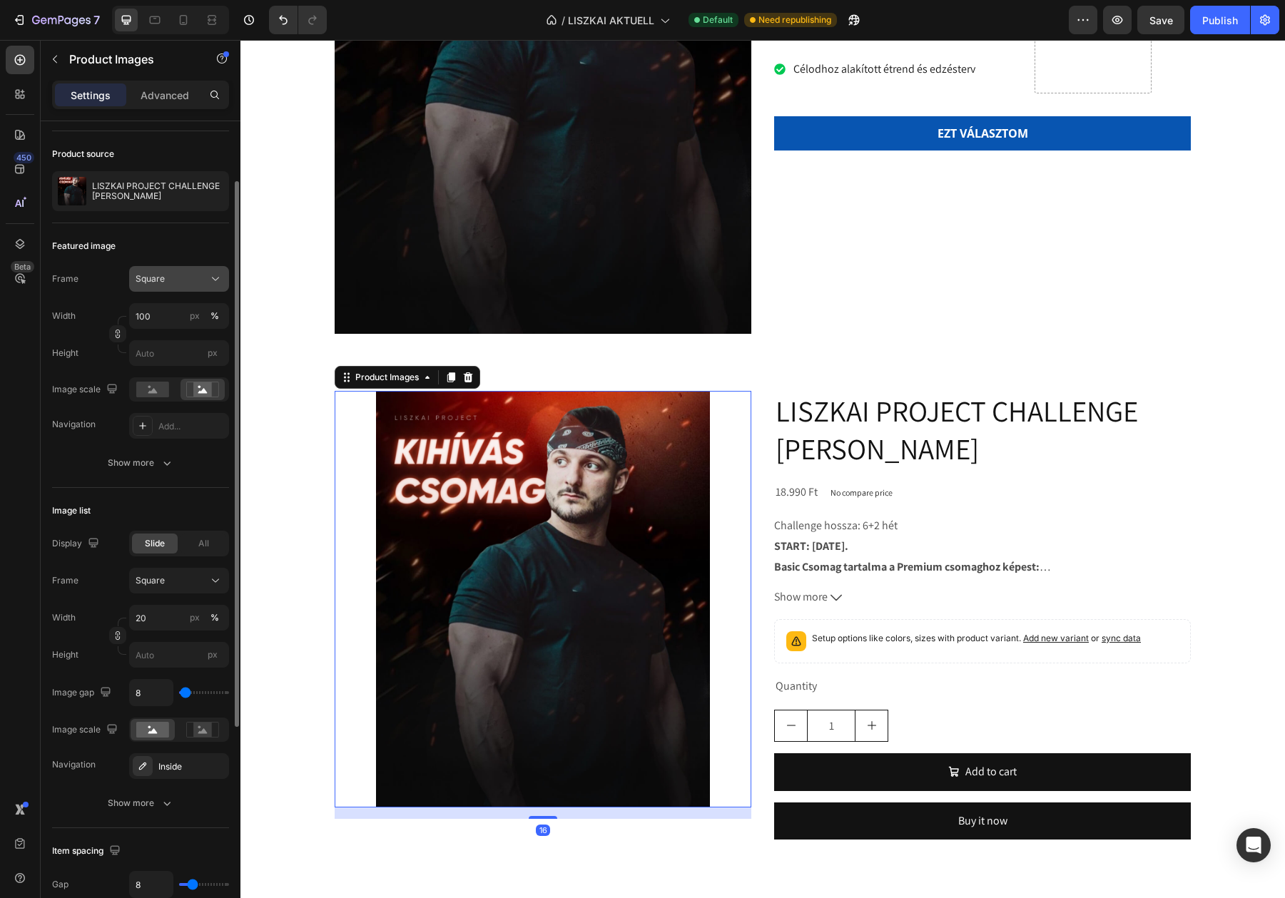
click at [189, 280] on div "Square" at bounding box center [171, 278] width 70 height 13
click at [175, 394] on div "Original" at bounding box center [176, 394] width 83 height 13
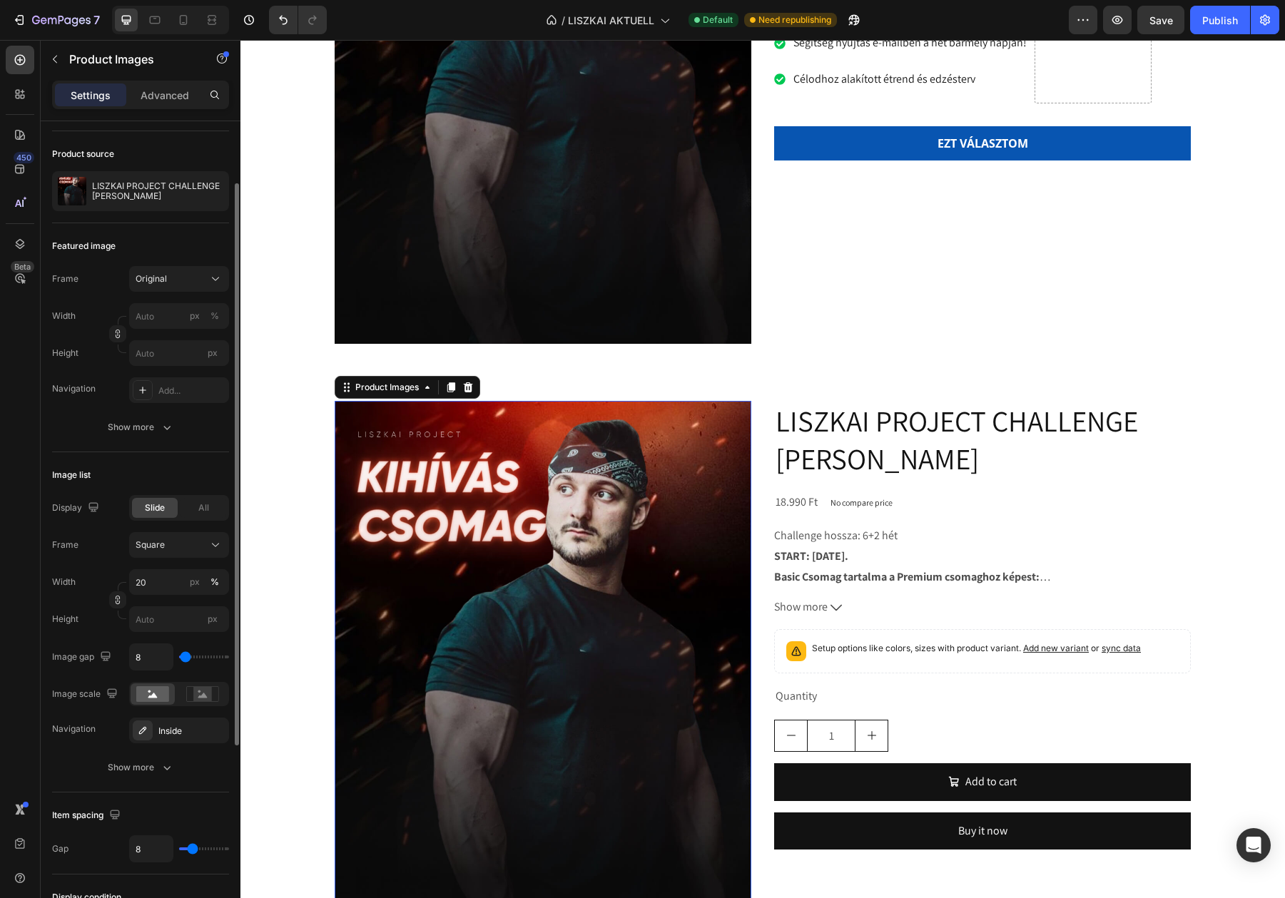
scroll to position [3265, 0]
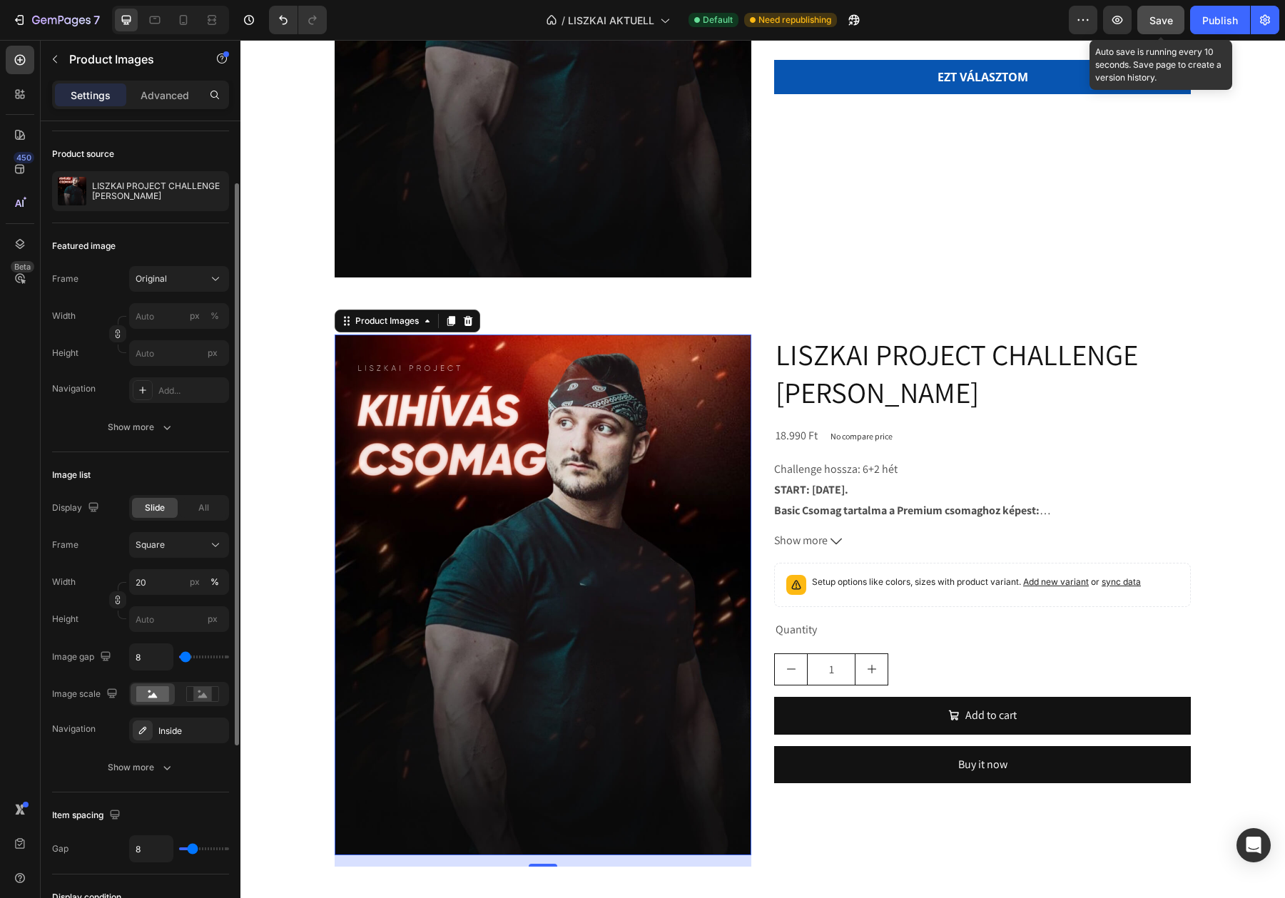
click at [1165, 24] on span "Save" at bounding box center [1161, 20] width 24 height 12
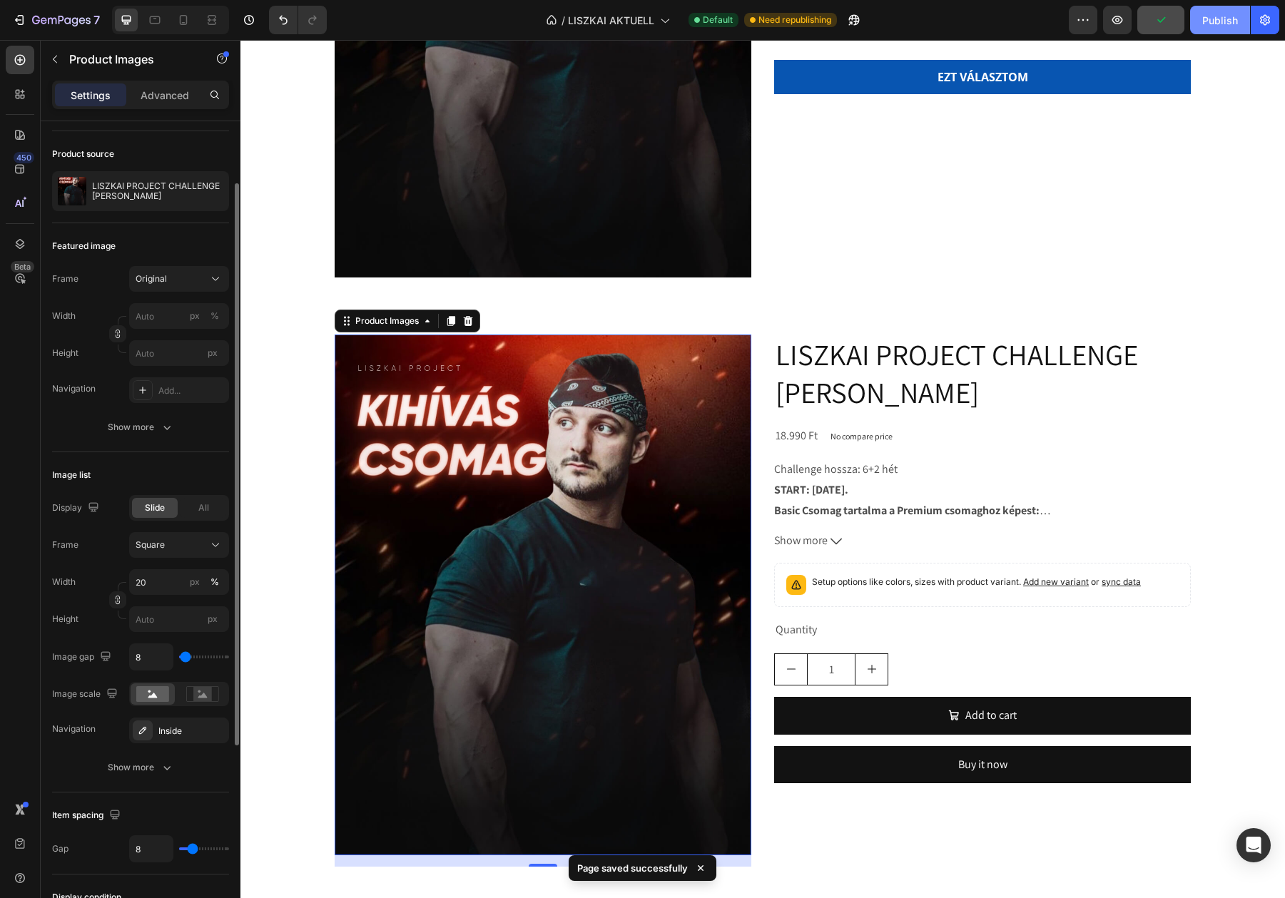
click at [1209, 24] on div "Publish" at bounding box center [1220, 20] width 36 height 15
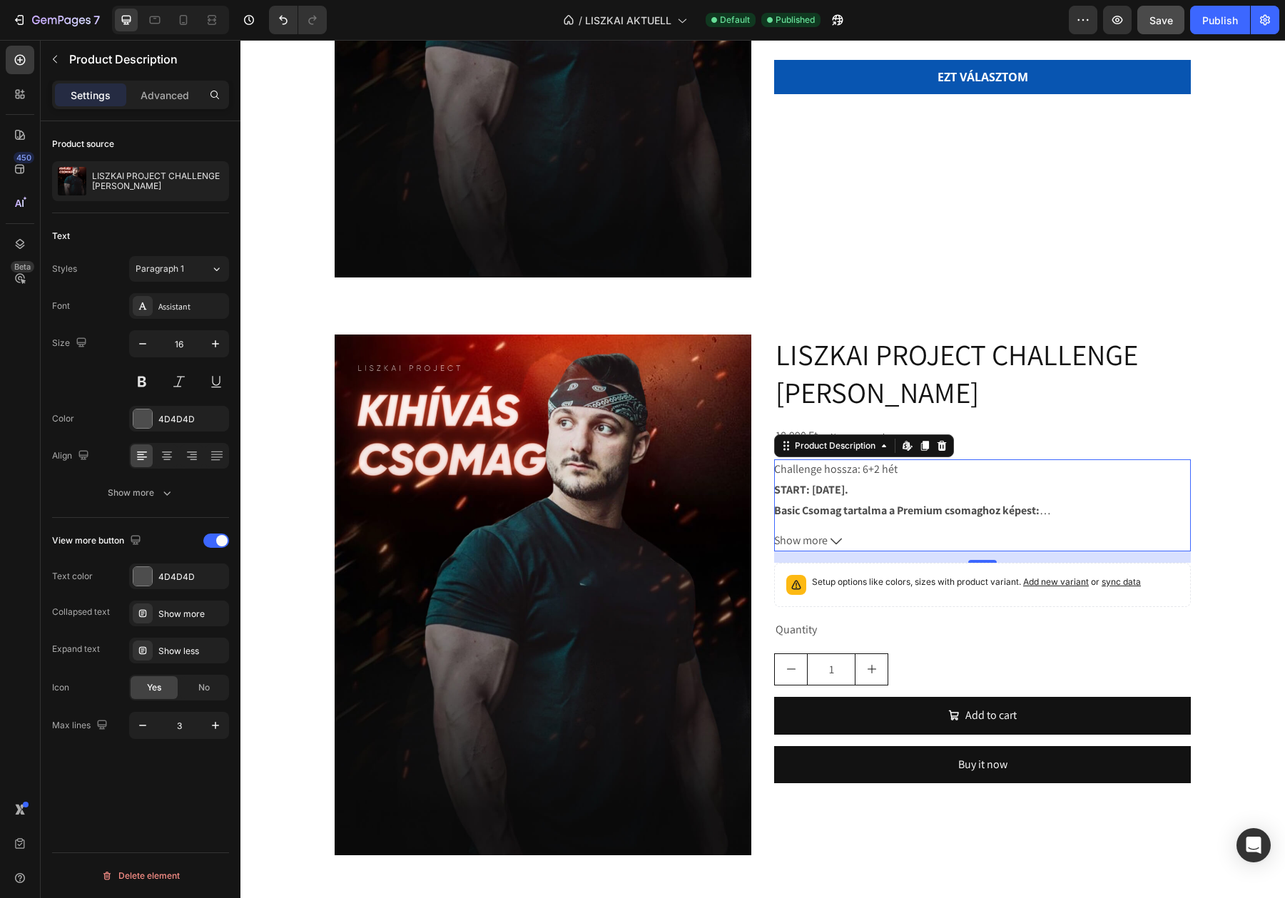
click at [864, 474] on p "Challenge hossza: 6+2 hét START: [DATE]." at bounding box center [835, 479] width 123 height 36
click at [864, 472] on p "Challenge hossza: 6+2 hét START: [DATE]." at bounding box center [835, 479] width 123 height 36
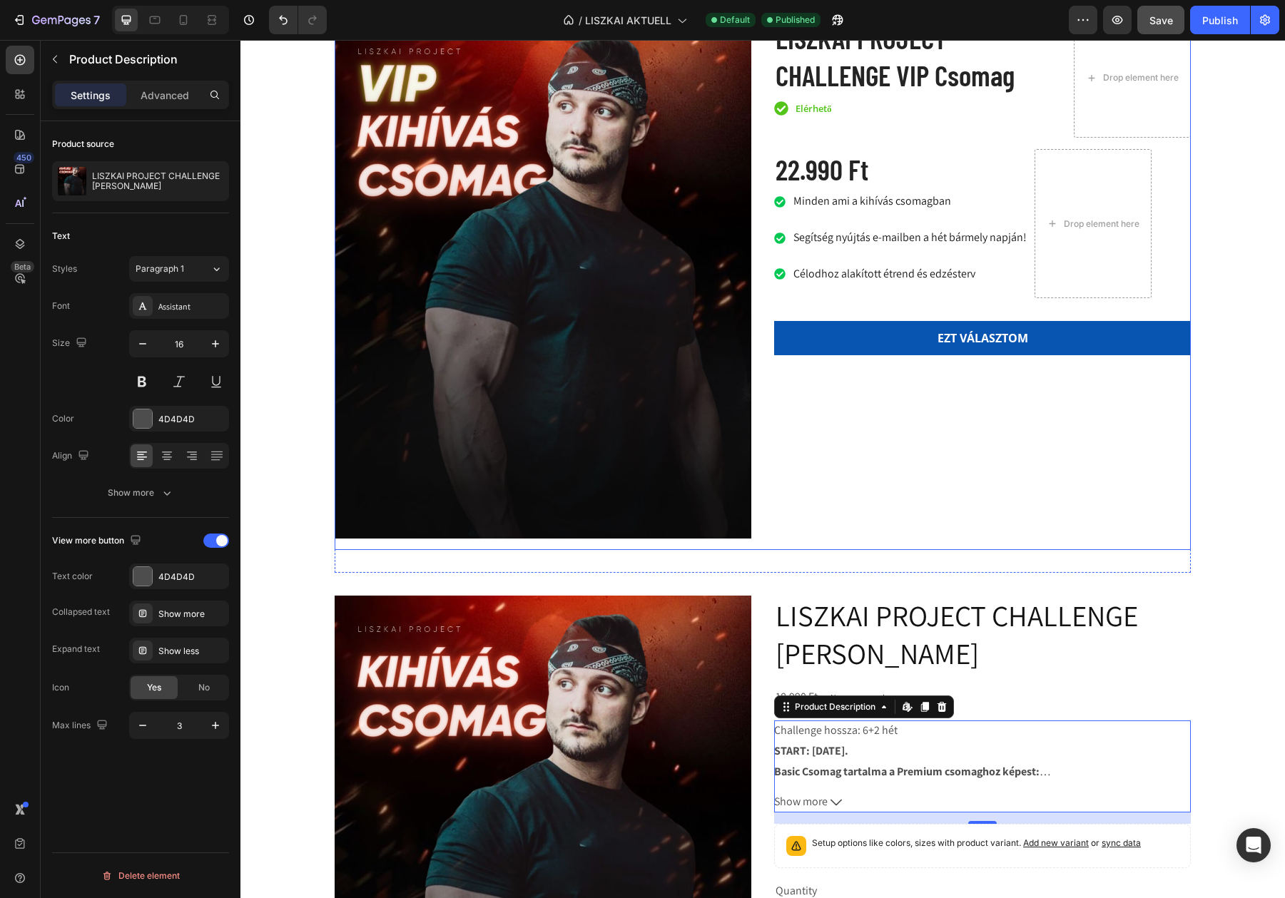
scroll to position [2924, 0]
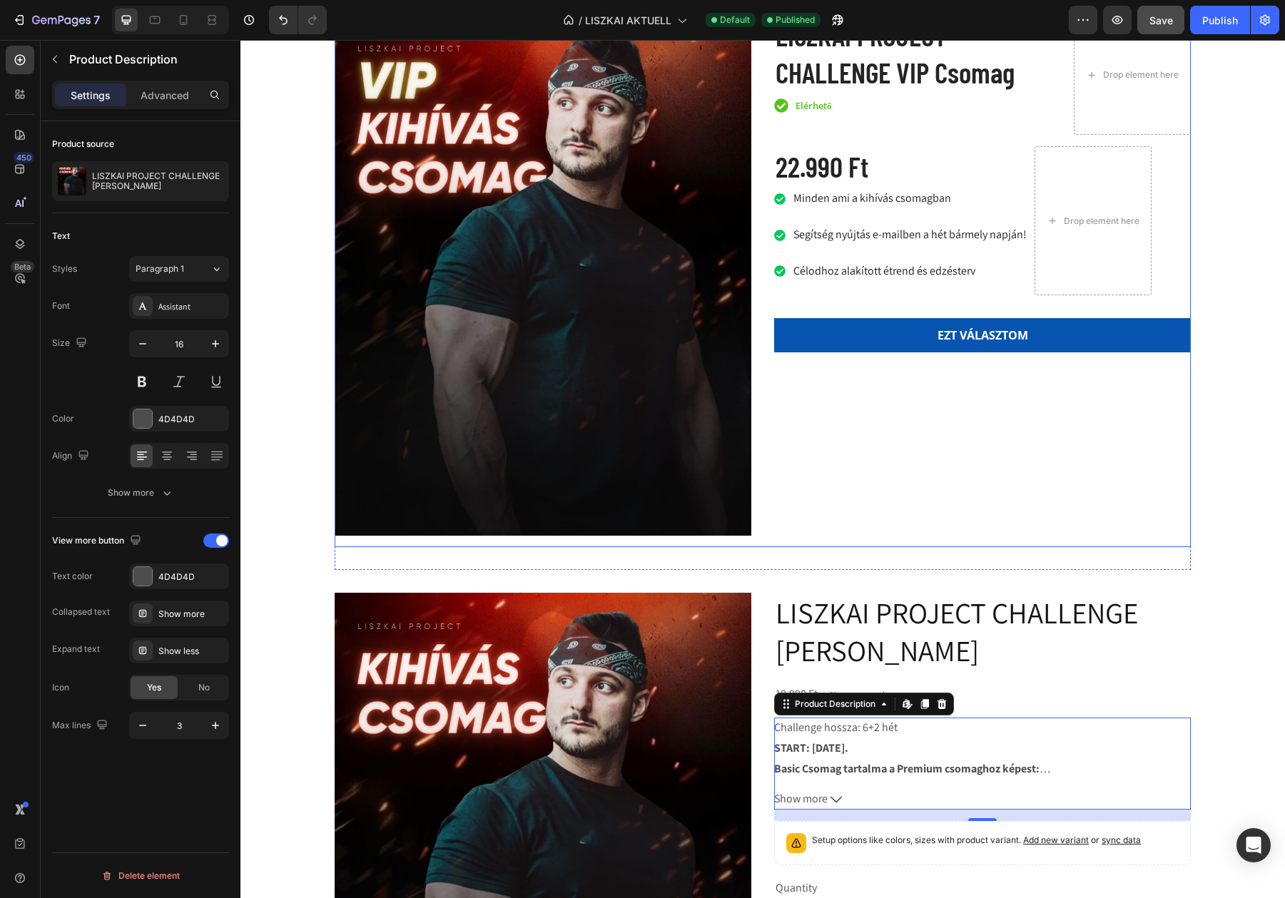
click at [903, 547] on div "LISZKAI PROJECT CHALLENGE VIP Csomag Product Title Icon Elérhető Text block Ico…" at bounding box center [982, 281] width 417 height 532
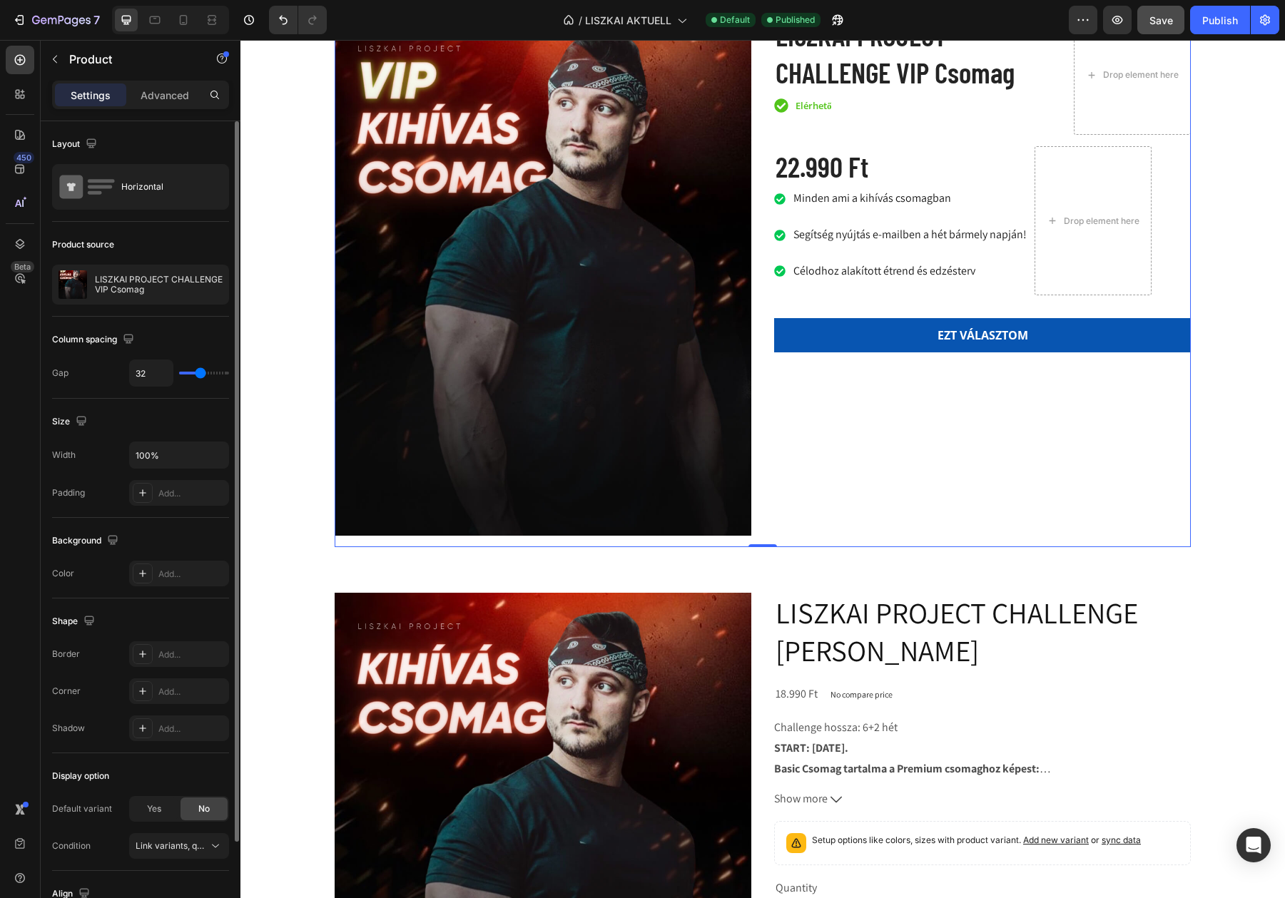
click at [416, 6] on icon at bounding box center [420, 1] width 8 height 10
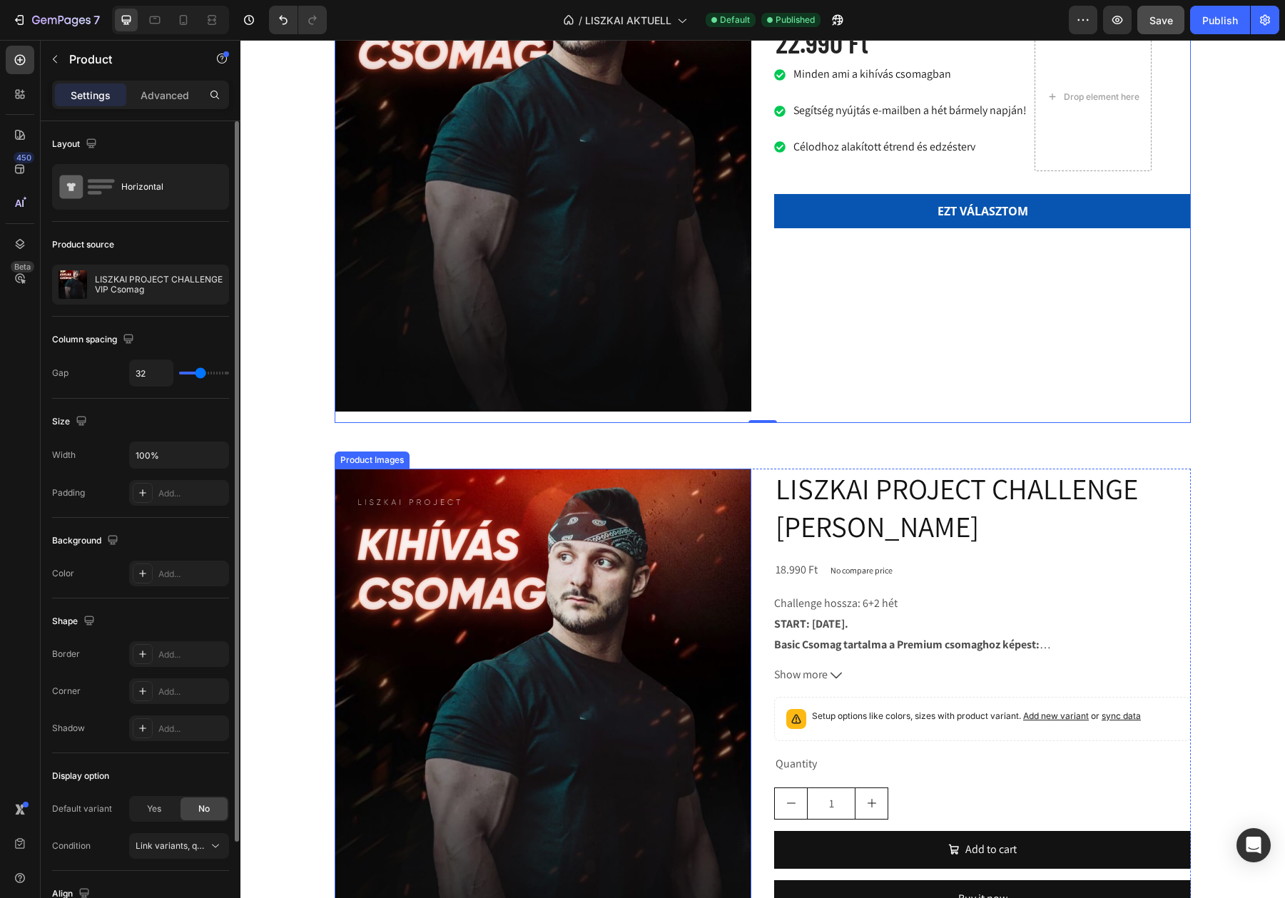
scroll to position [3655, 0]
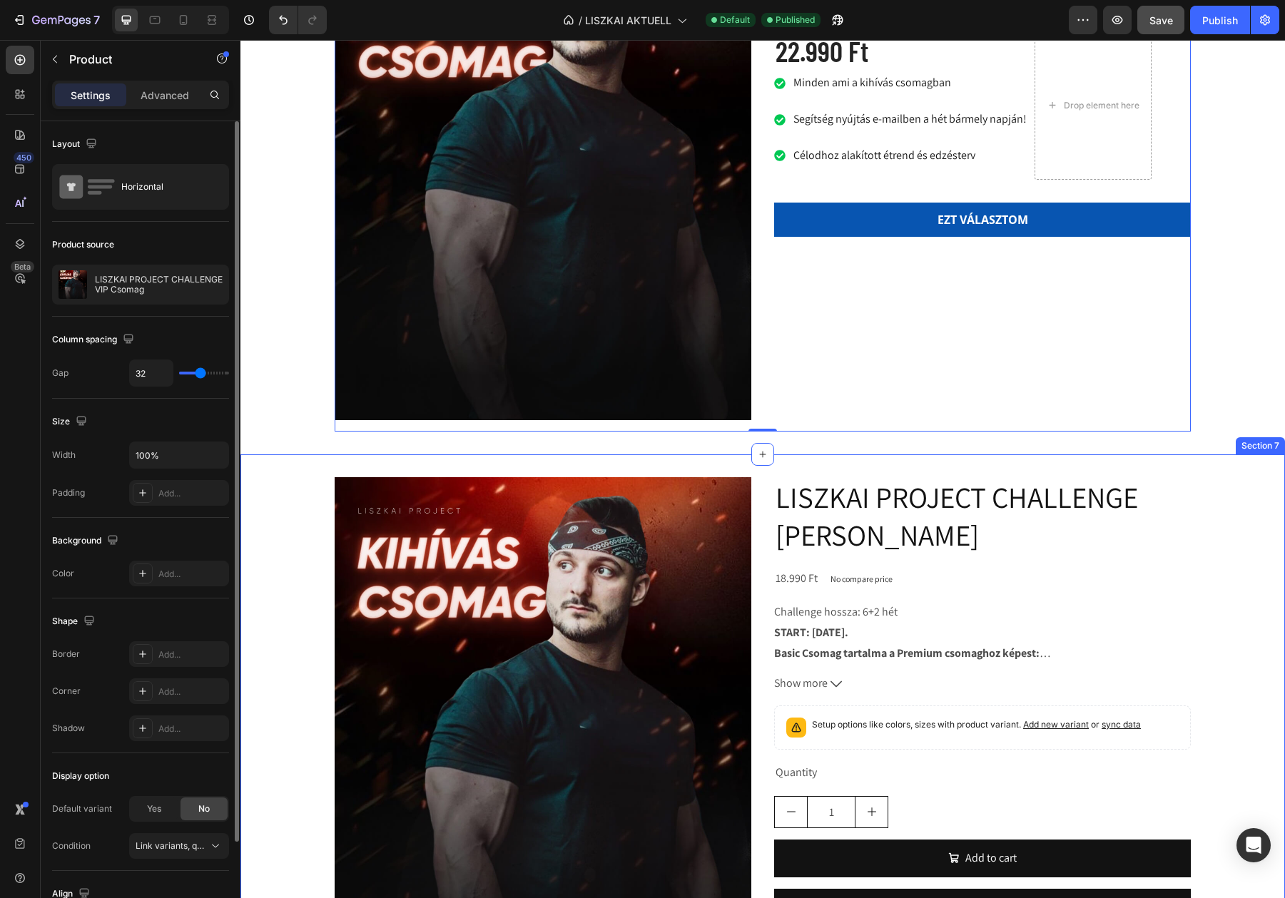
click at [1001, 468] on div "Product Images LISZKAI PROJECT CHALLENGE Csomag Product Title 18.990 Ft Product…" at bounding box center [762, 743] width 1044 height 578
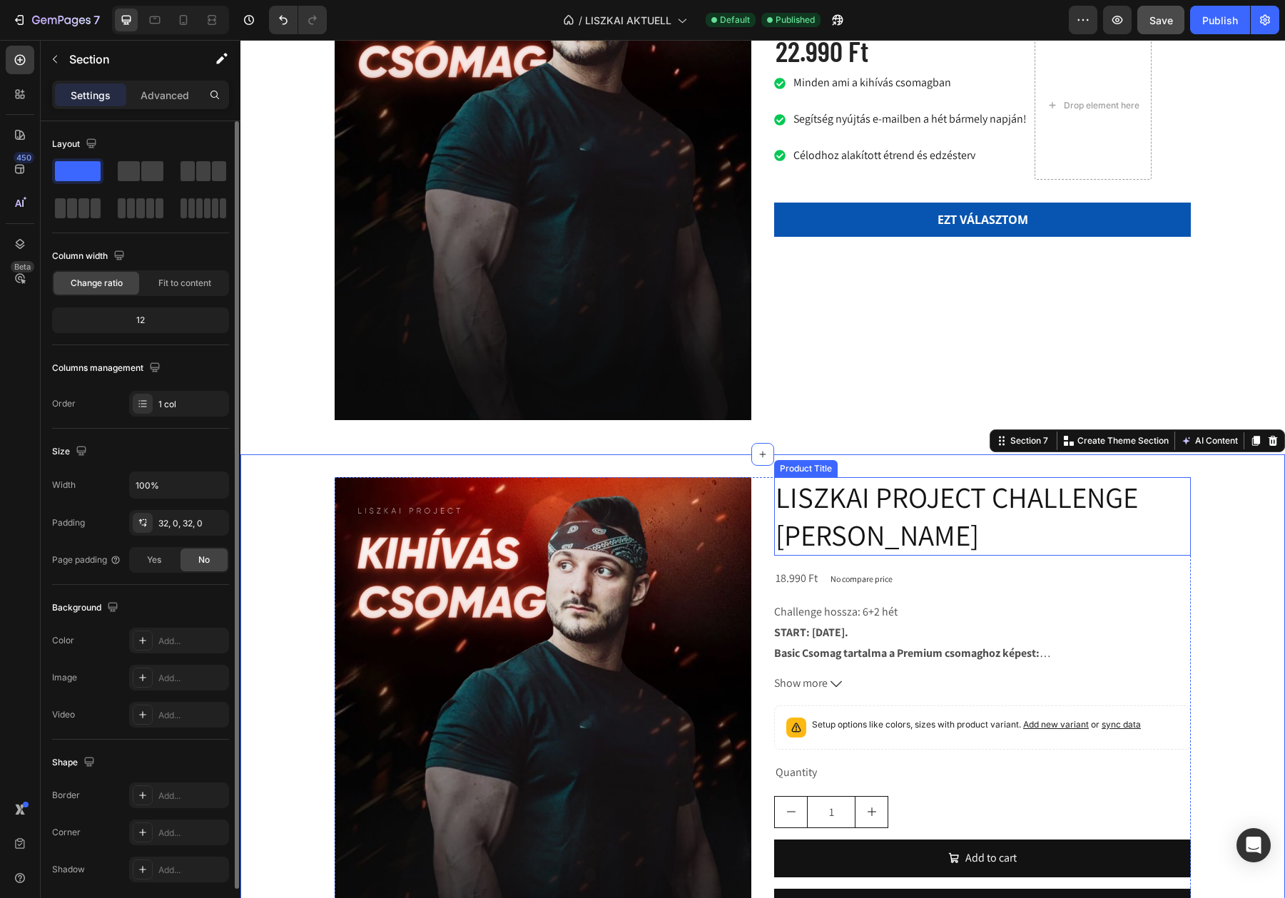
click at [1006, 516] on h2 "LISZKAI PROJECT CHALLENGE [PERSON_NAME]" at bounding box center [982, 516] width 417 height 79
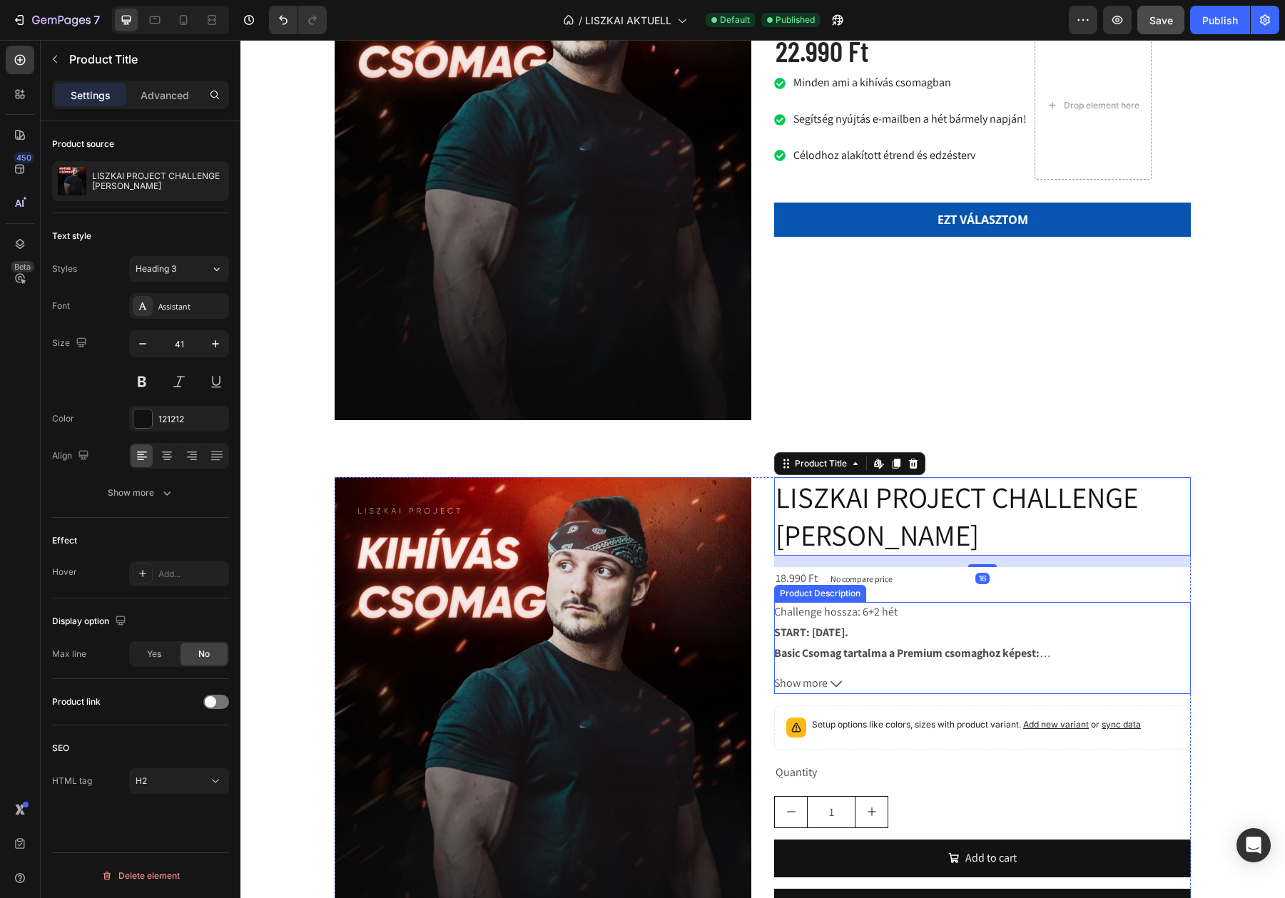
click at [1082, 608] on div "Challenge hossza: 6+2 hét START: [DATE]. Basic Csomag tartalma a Premium csomag…" at bounding box center [982, 632] width 417 height 60
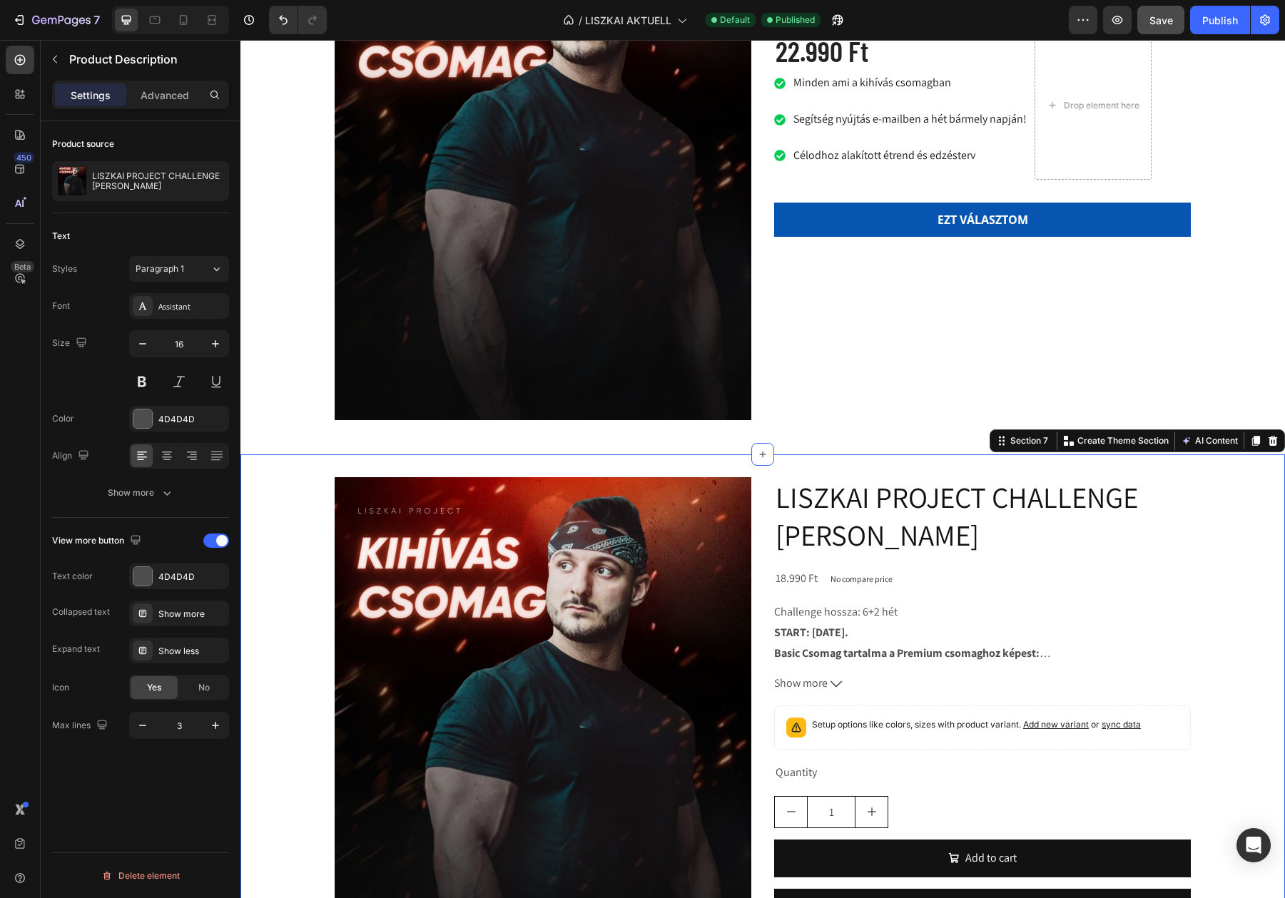
click at [1200, 543] on div "Product Images LISZKAI PROJECT CHALLENGE Csomag Product Title 18.990 Ft Product…" at bounding box center [762, 743] width 1044 height 532
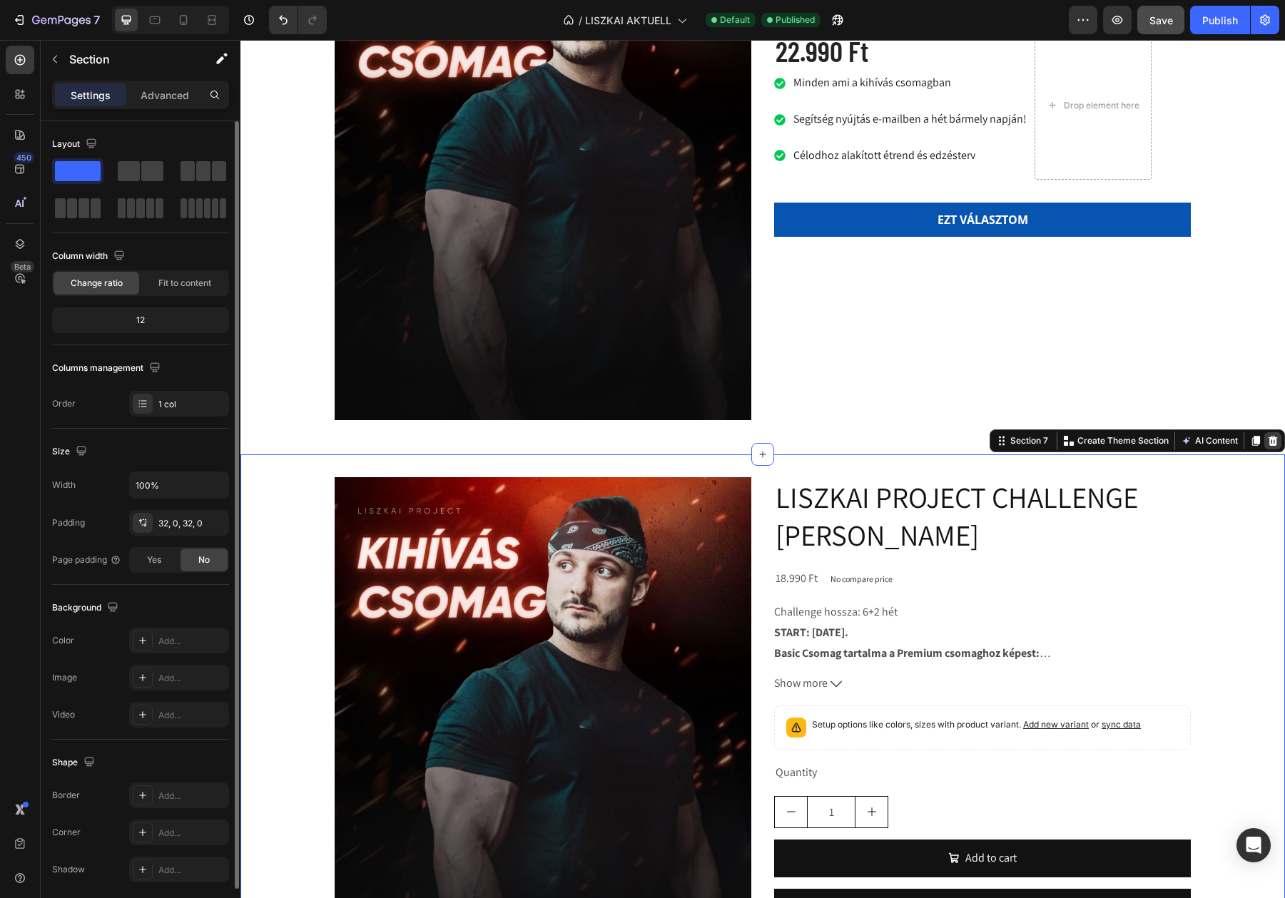
click at [1268, 439] on icon at bounding box center [1272, 441] width 9 height 10
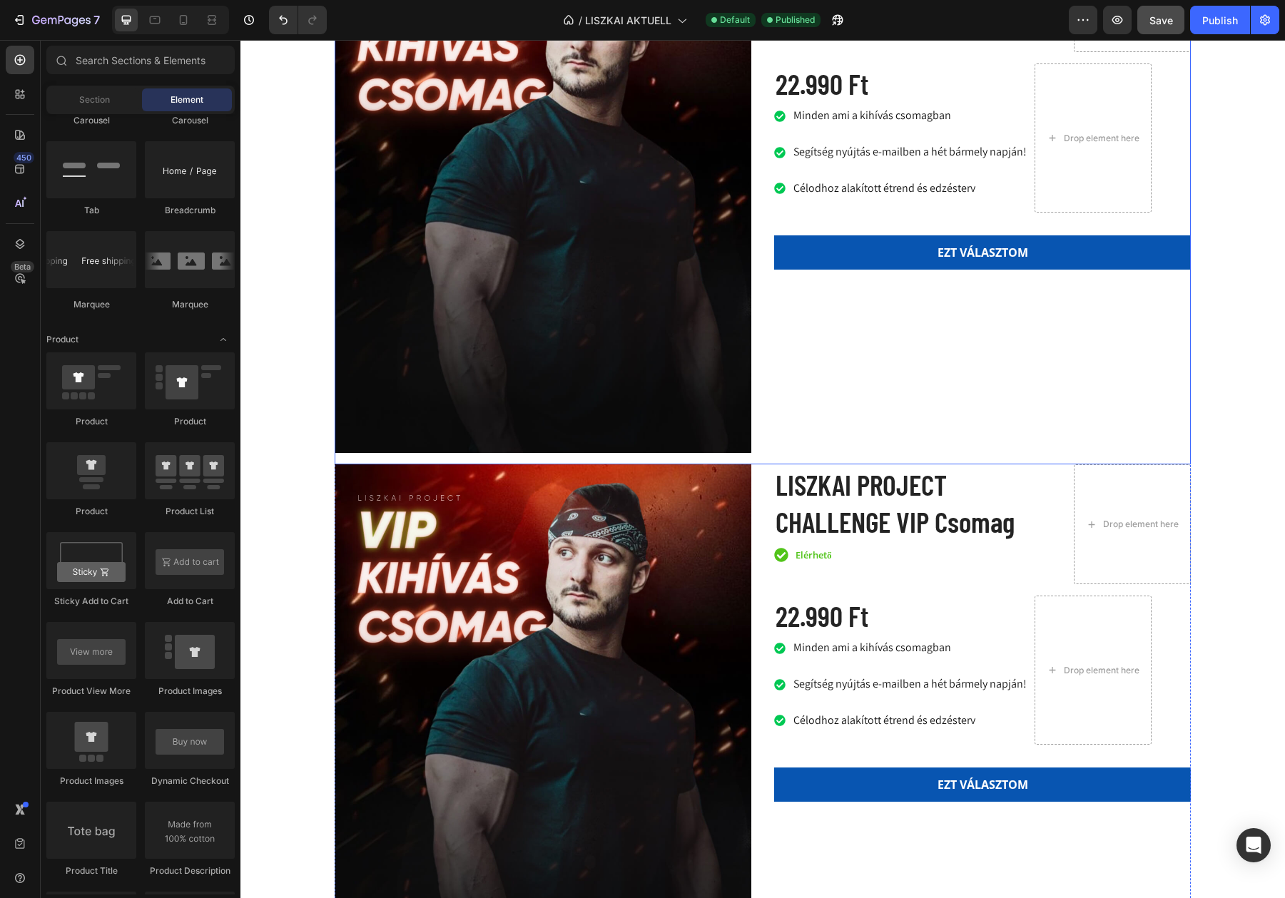
scroll to position [3023, 0]
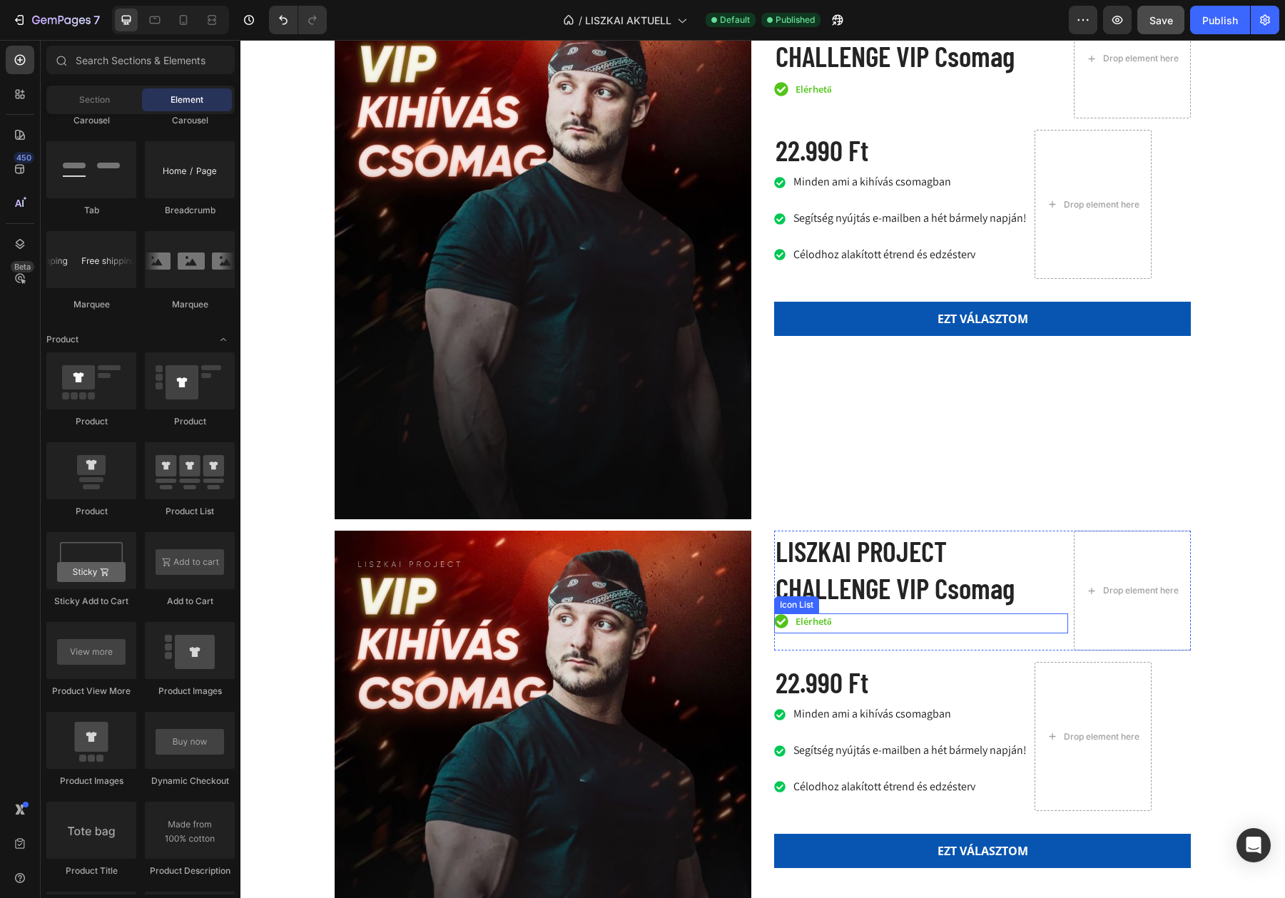
click at [943, 626] on div "Icon Elérhető Text block" at bounding box center [921, 623] width 294 height 21
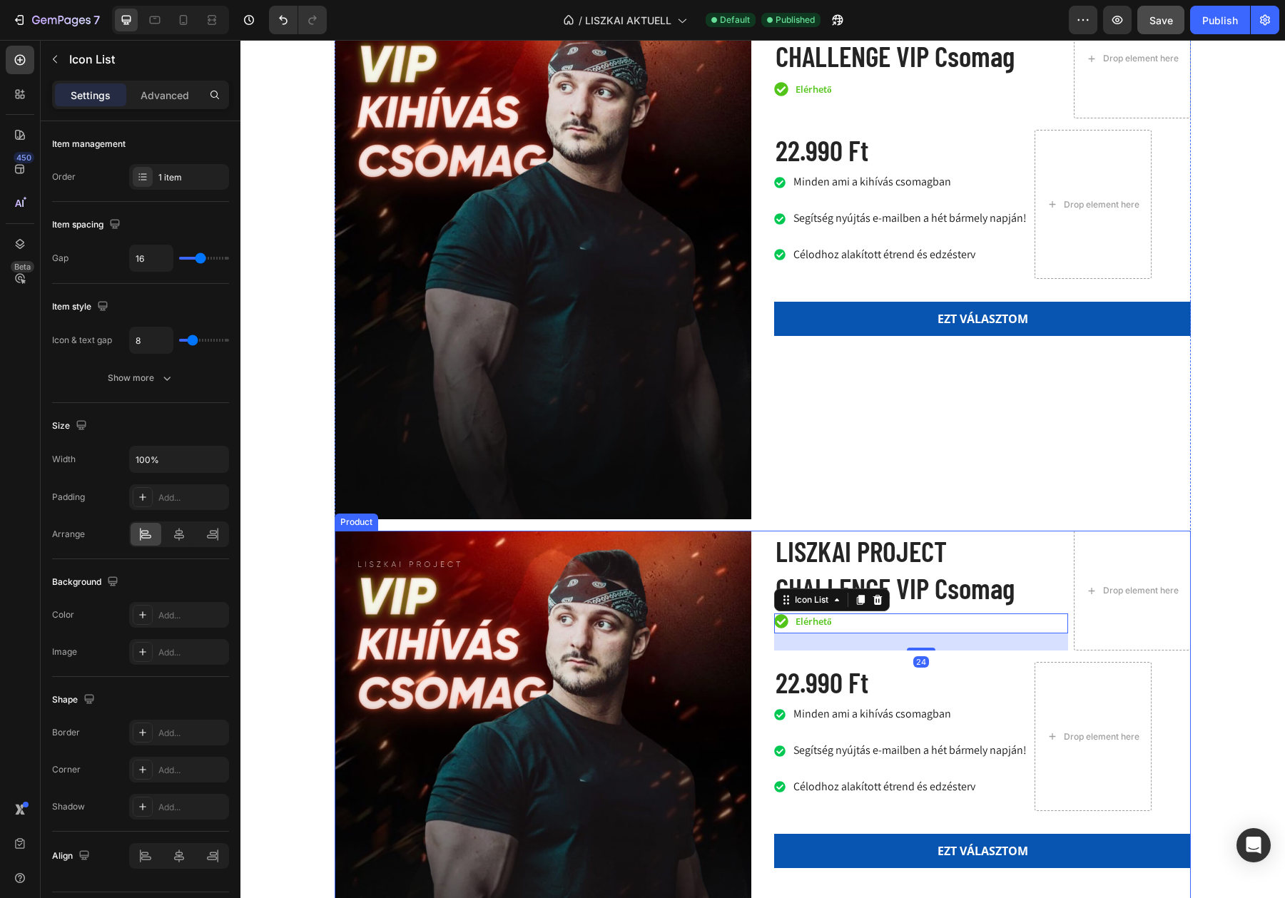
click at [754, 568] on div "Product Images LISZKAI PROJECT CHALLENGE VIP Csomag Product Title Icon Elérhető…" at bounding box center [763, 797] width 856 height 532
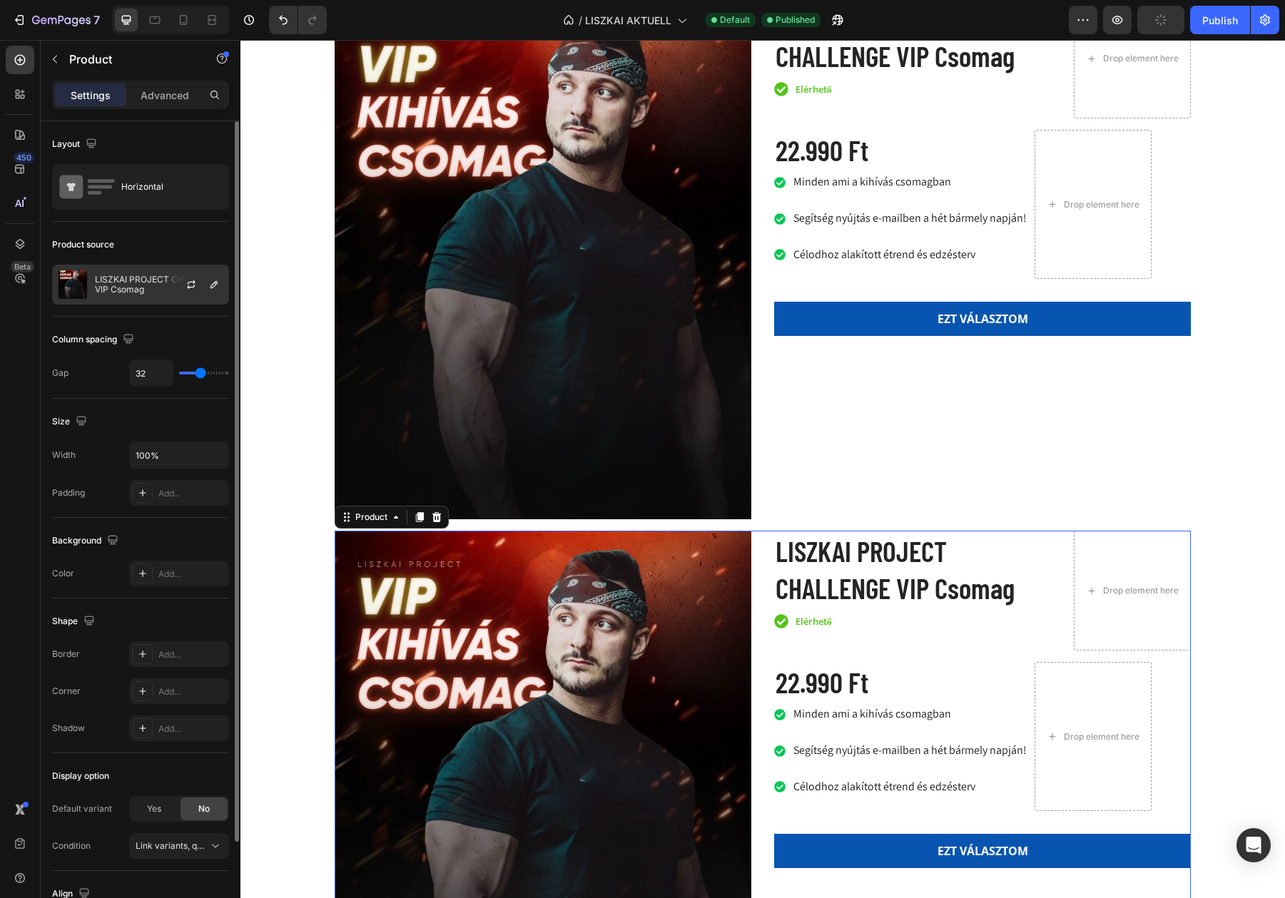
click at [143, 281] on p "LISZKAI PROJECT CHALLENGE VIP Csomag" at bounding box center [159, 285] width 128 height 20
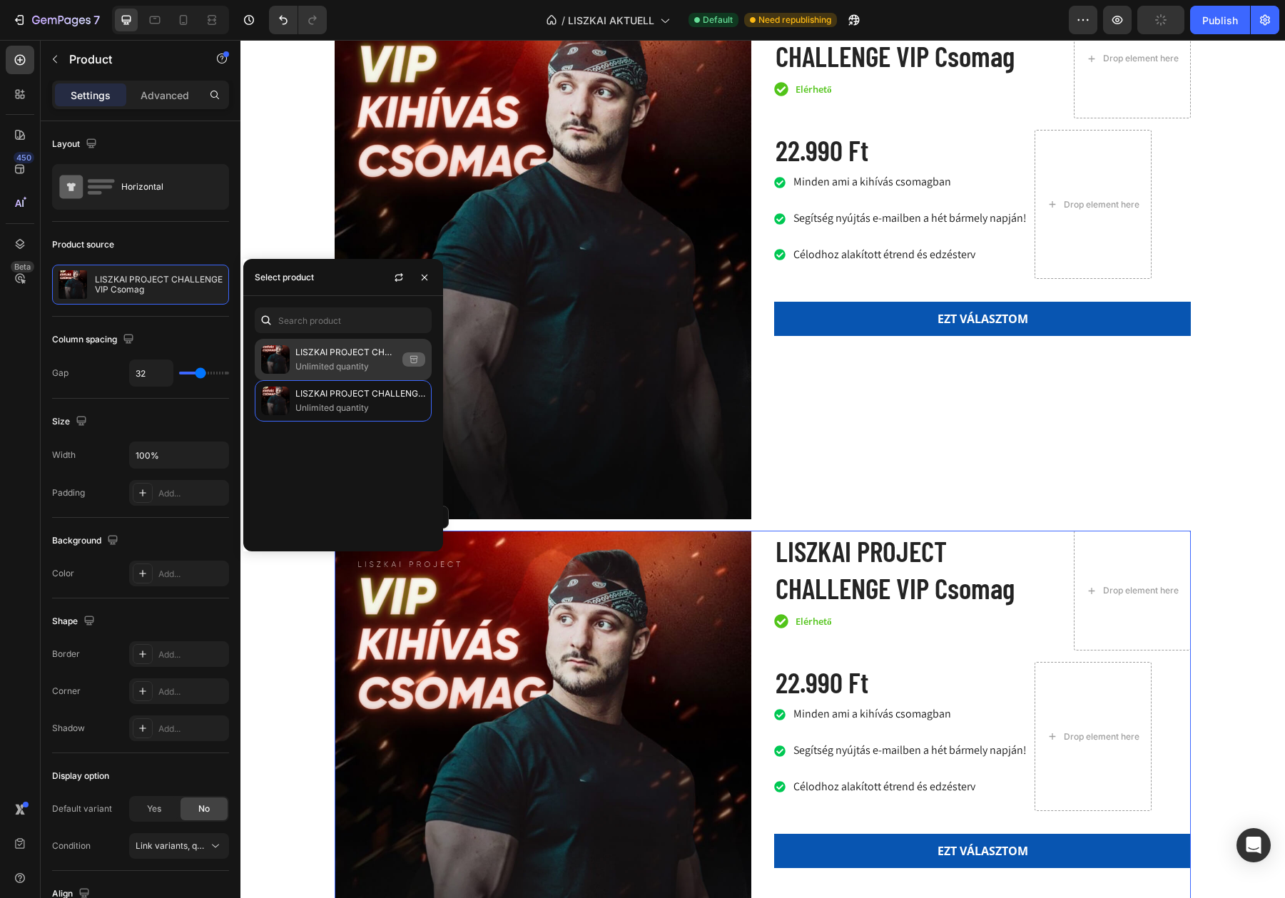
click at [347, 367] on p "Unlimited quantity" at bounding box center [345, 366] width 101 height 14
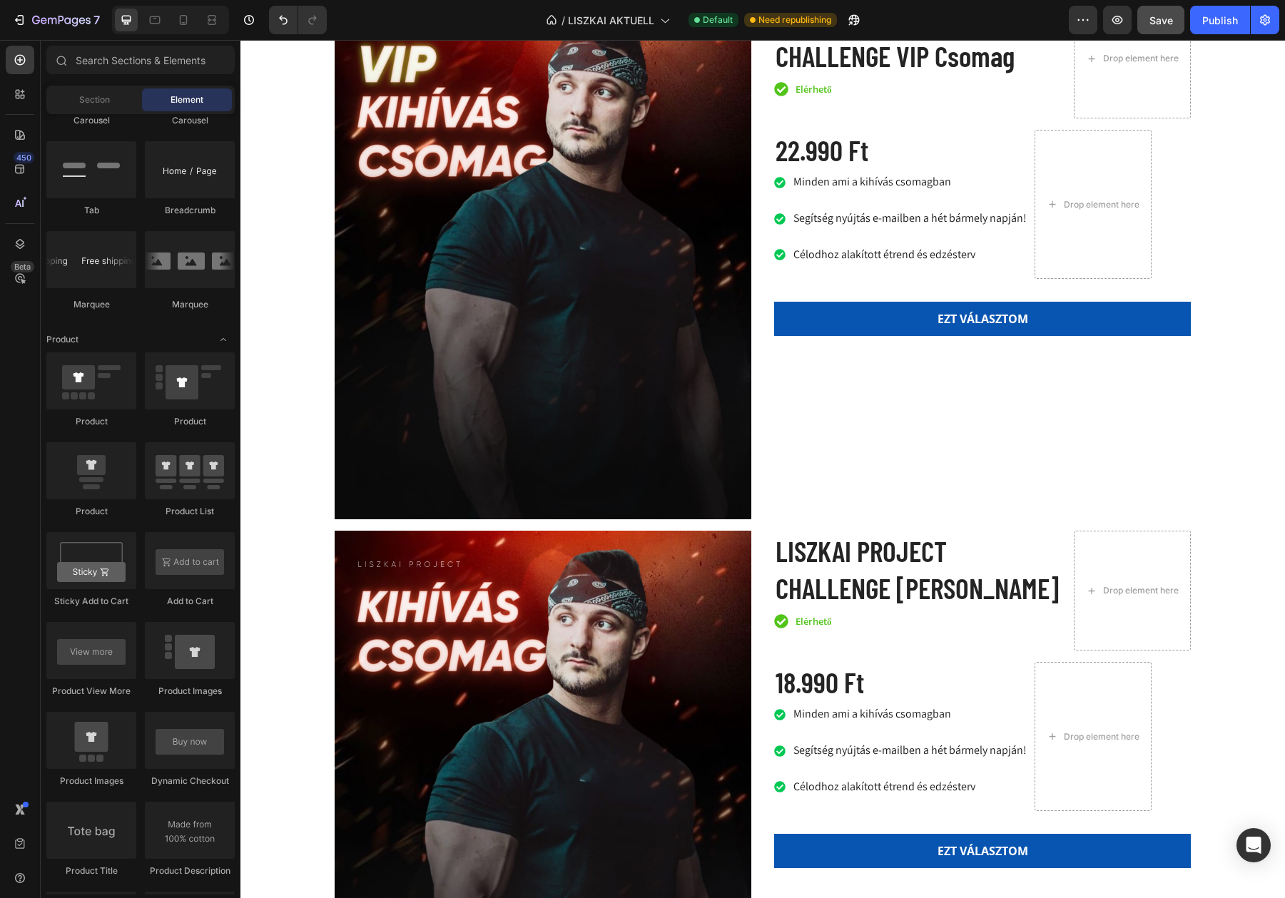
click at [1249, 431] on div "Product Images LISZKAI PROJECT CHALLENGE VIP Csomag Product Title Icon Elérhető…" at bounding box center [762, 201] width 1044 height 6310
click at [1162, 26] on div "Save" at bounding box center [1161, 20] width 24 height 15
click at [1208, 26] on div "Publish" at bounding box center [1220, 20] width 36 height 15
